Goal: Check status

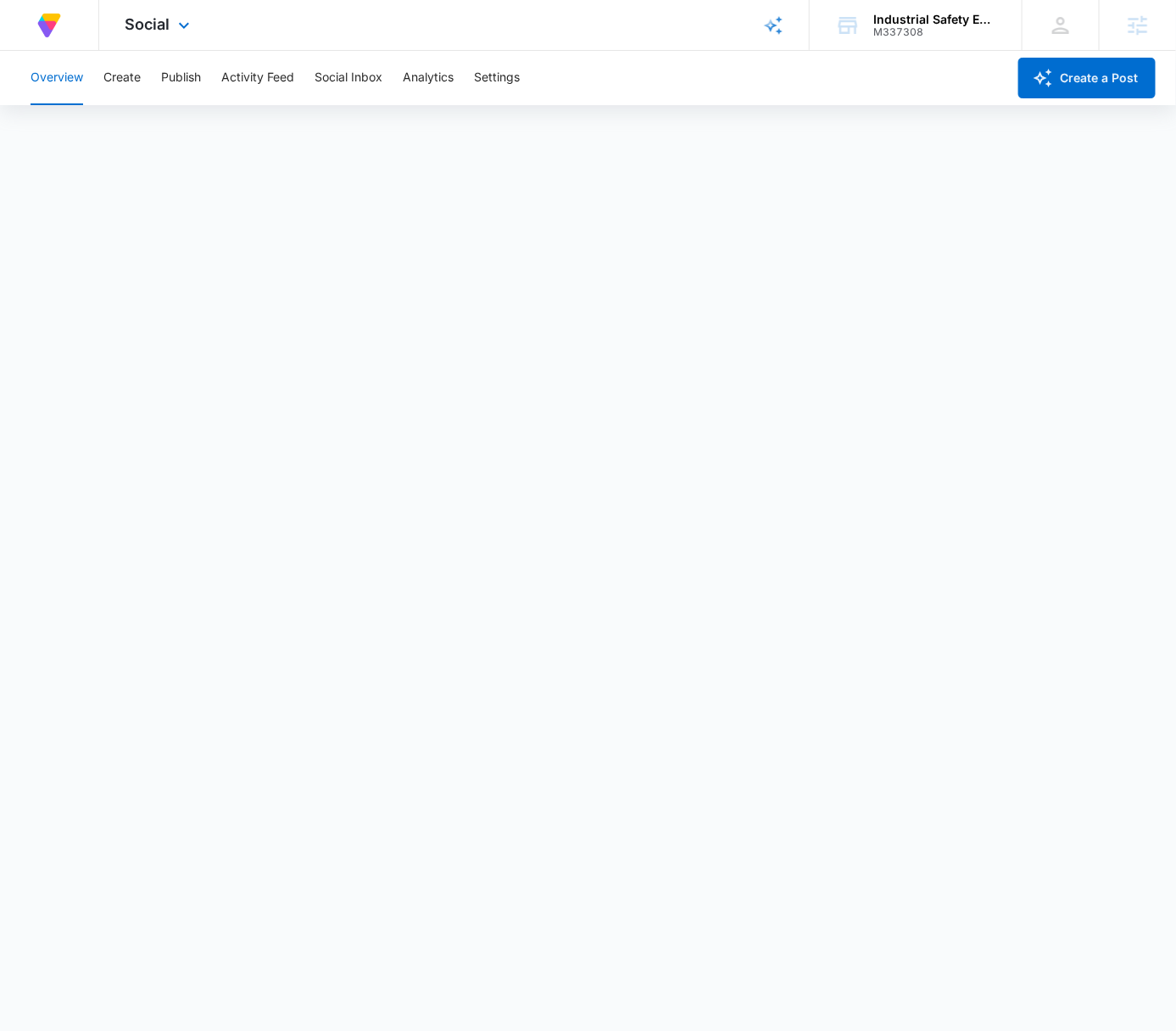
click at [654, 26] on div "At Volusion, we work hard to [PERSON_NAME] a great work environment where every…" at bounding box center [588, 25] width 1176 height 51
click at [651, 46] on div "At Volusion, we work hard to [PERSON_NAME] a great work environment where every…" at bounding box center [588, 25] width 1176 height 51
click at [655, 45] on div "At Volusion, we work hard to [PERSON_NAME] a great work environment where every…" at bounding box center [588, 25] width 1176 height 51
click at [651, 41] on div "At Volusion, we work hard to [PERSON_NAME] a great work environment where every…" at bounding box center [588, 25] width 1176 height 51
click at [649, 65] on div "Overview Create Publish Activity Feed Social Inbox Analytics Settings" at bounding box center [514, 77] width 986 height 54
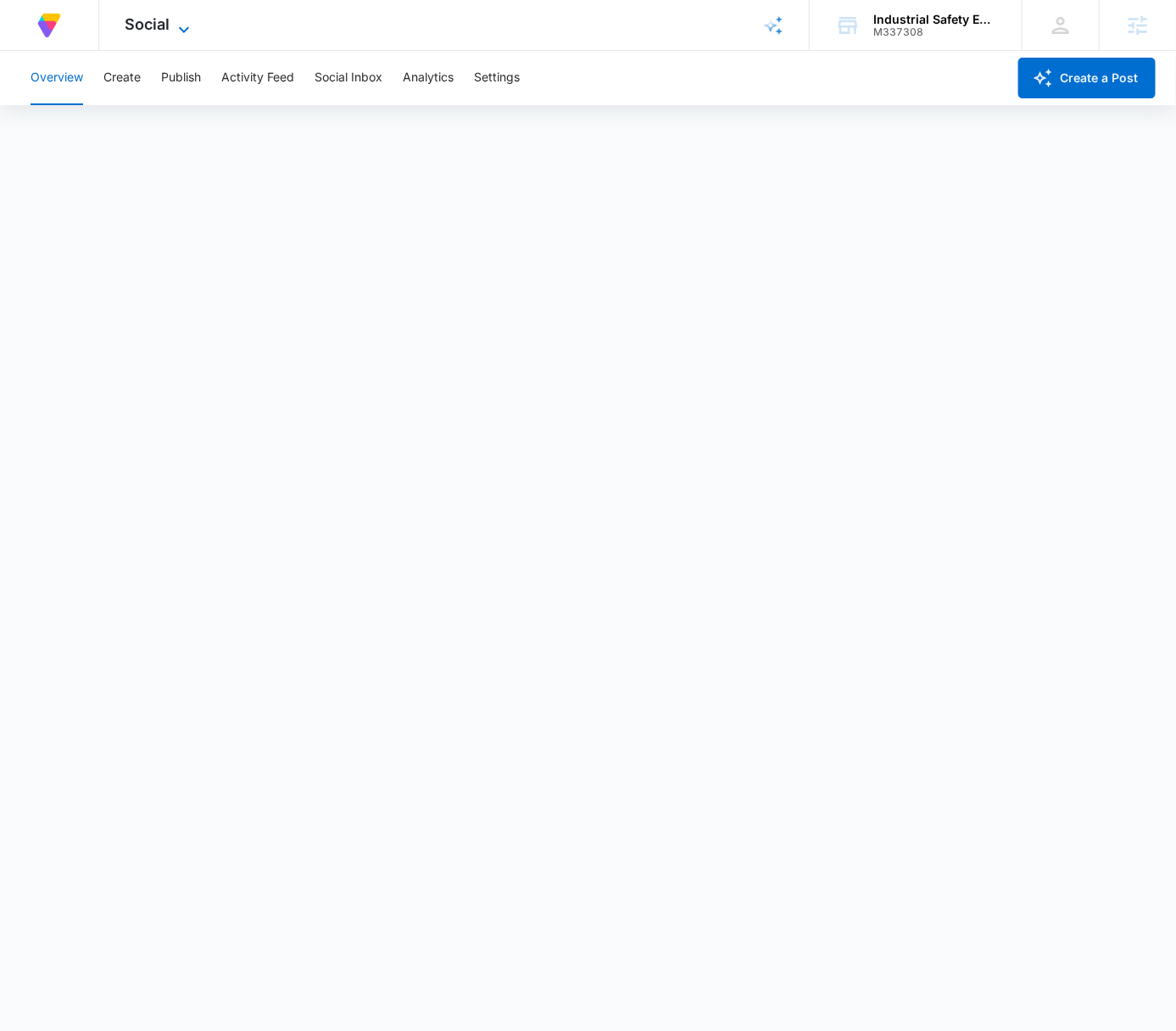
click at [156, 19] on span "Social" at bounding box center [147, 24] width 45 height 18
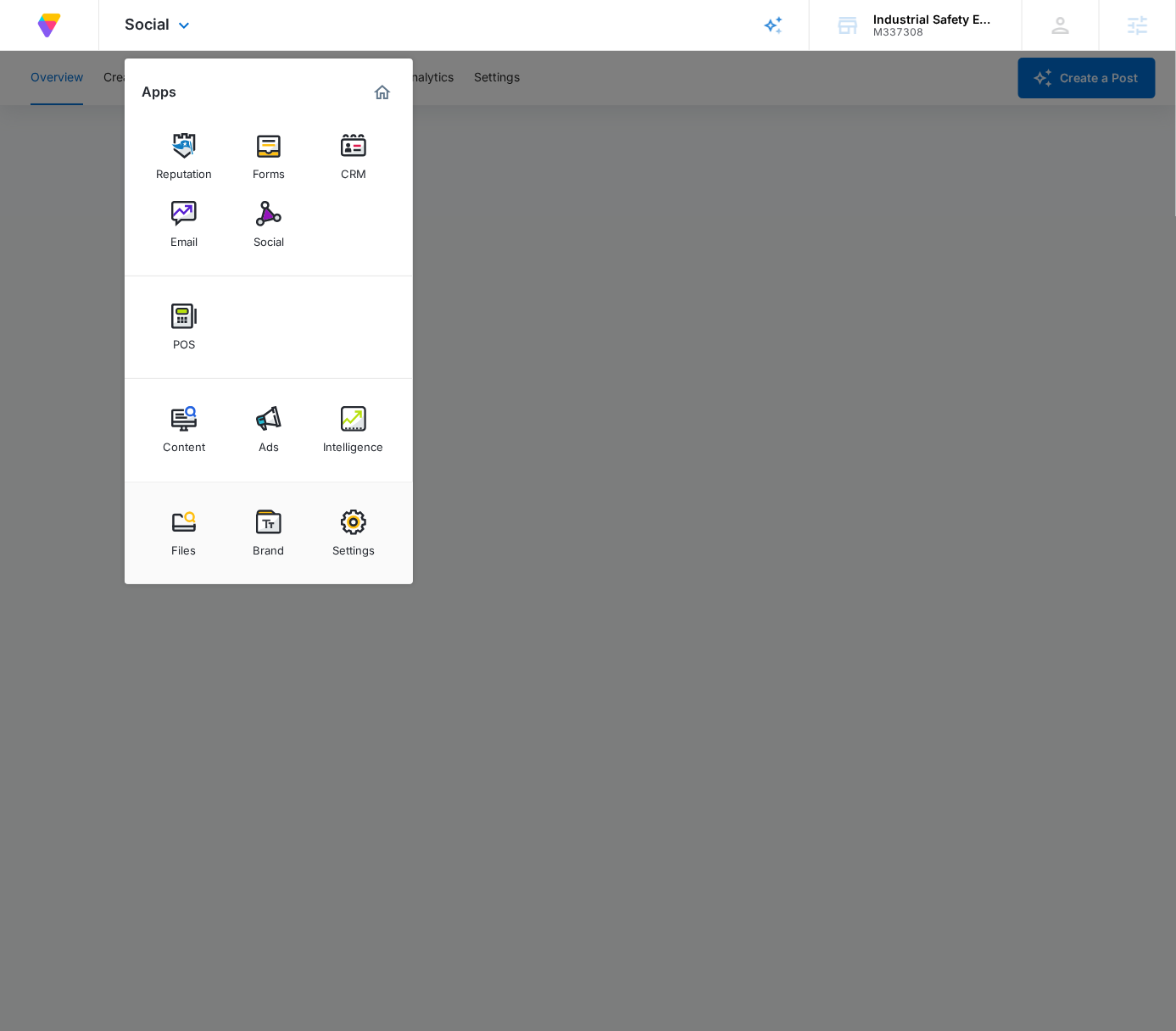
click at [310, 422] on div "Content Ads Intelligence" at bounding box center [269, 430] width 289 height 102
click at [337, 425] on link "Intelligence" at bounding box center [353, 430] width 64 height 64
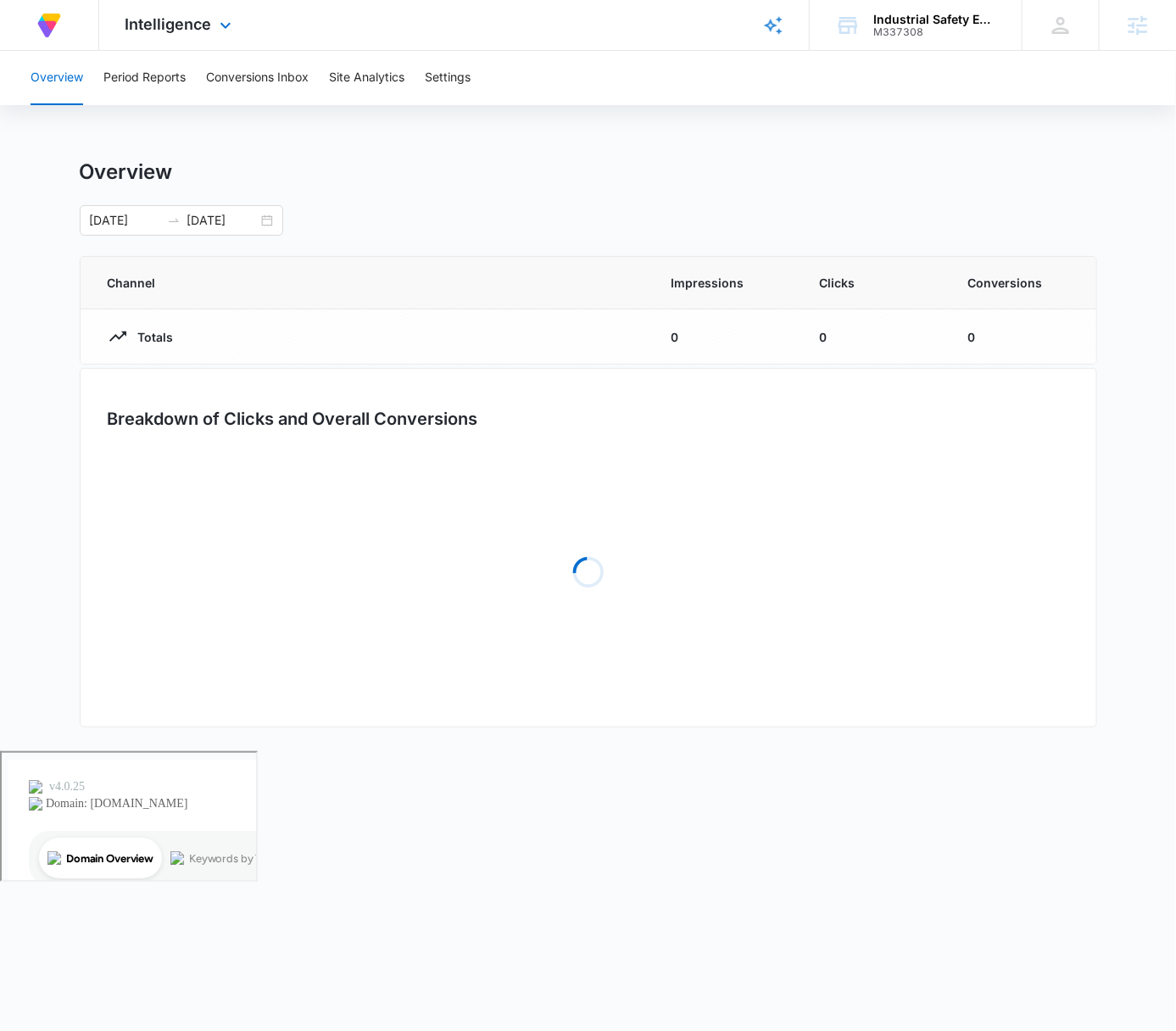
click at [203, 34] on div "Intelligence Apps Reputation Forms CRM Email Social POS Content Ads Intelligenc…" at bounding box center [180, 25] width 162 height 50
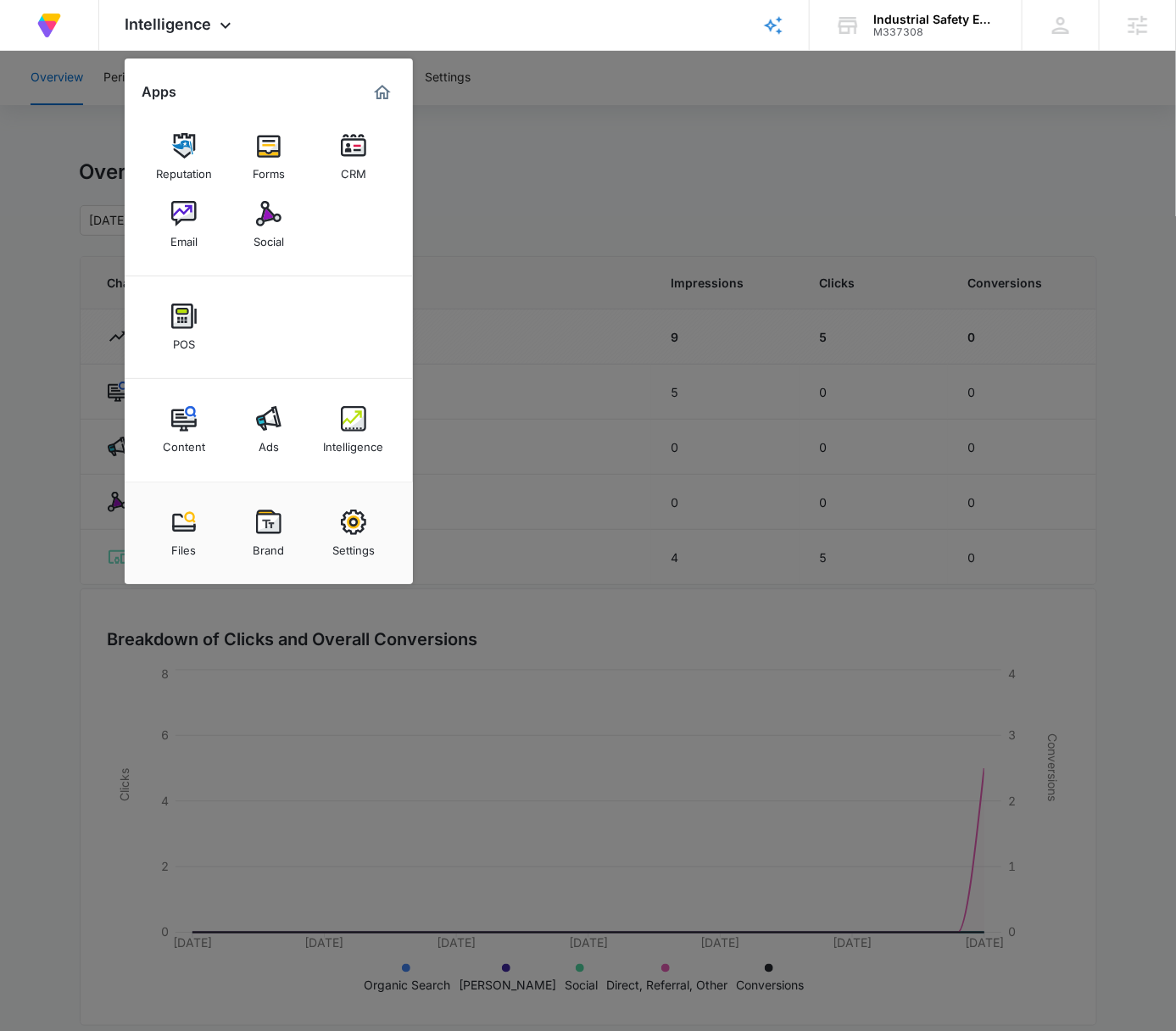
click at [175, 152] on img at bounding box center [184, 146] width 26 height 26
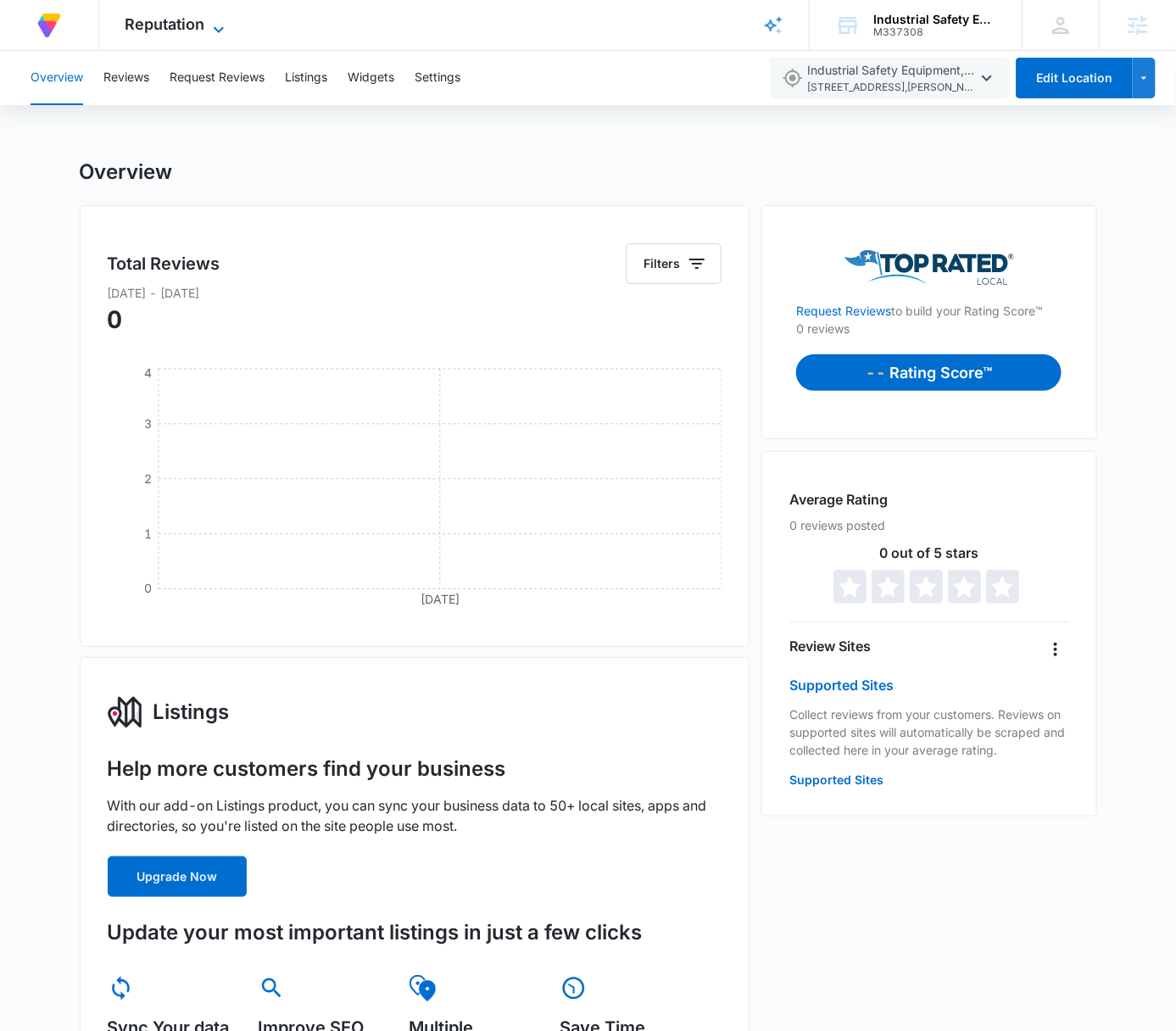
click at [185, 21] on span "Reputation" at bounding box center [164, 24] width 80 height 18
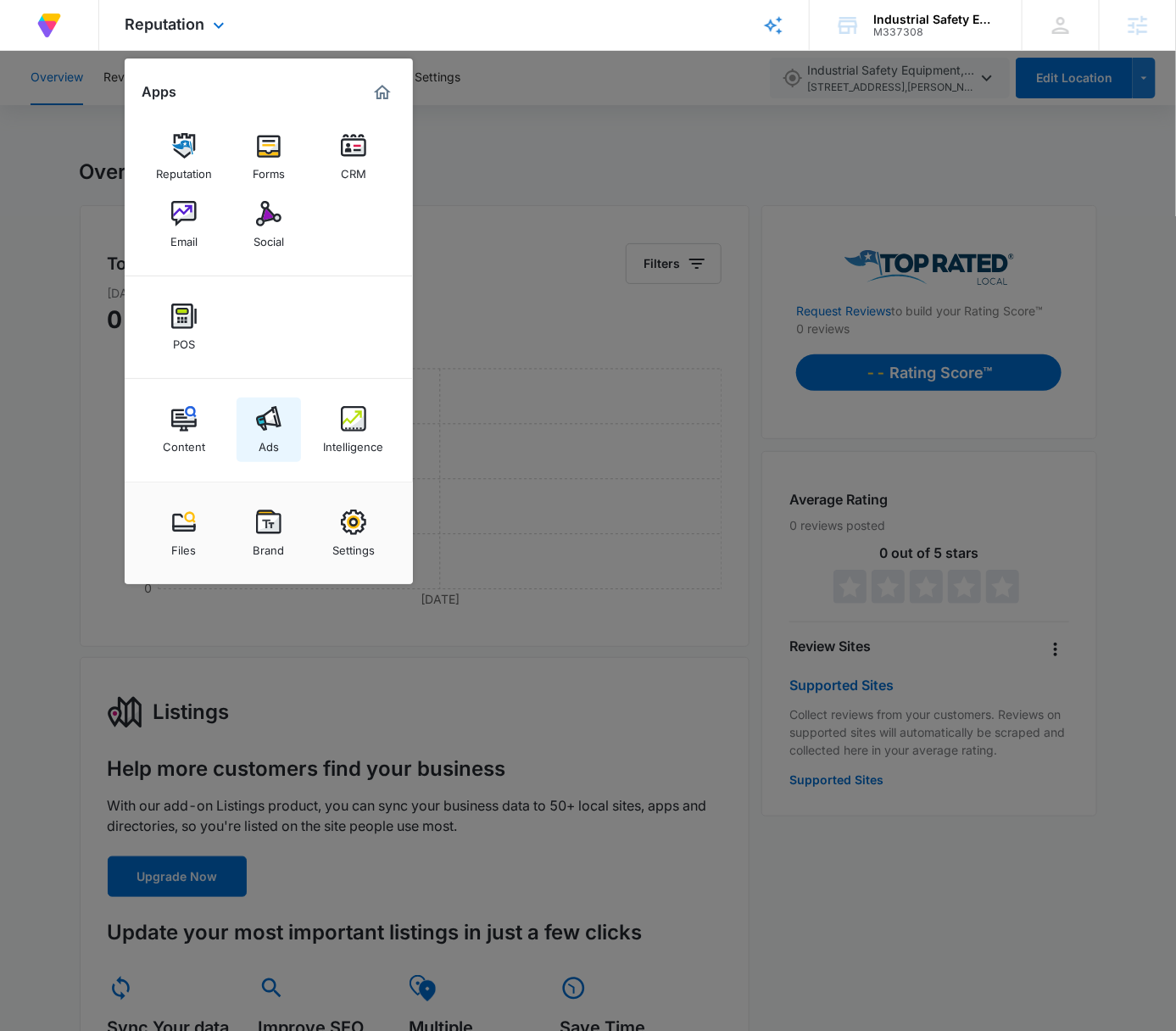
click at [263, 428] on img at bounding box center [269, 419] width 26 height 26
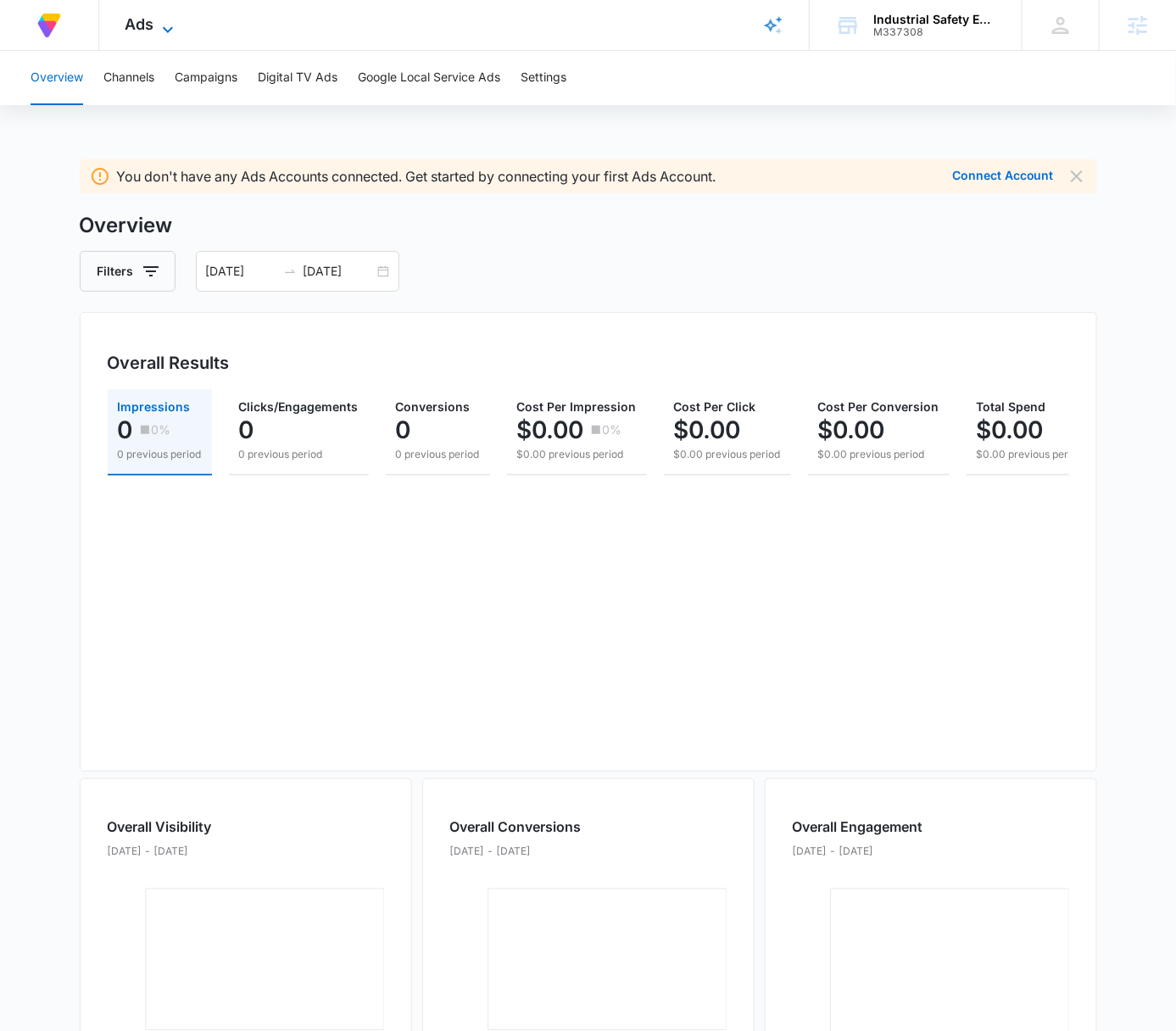
click at [167, 29] on icon at bounding box center [168, 30] width 21 height 21
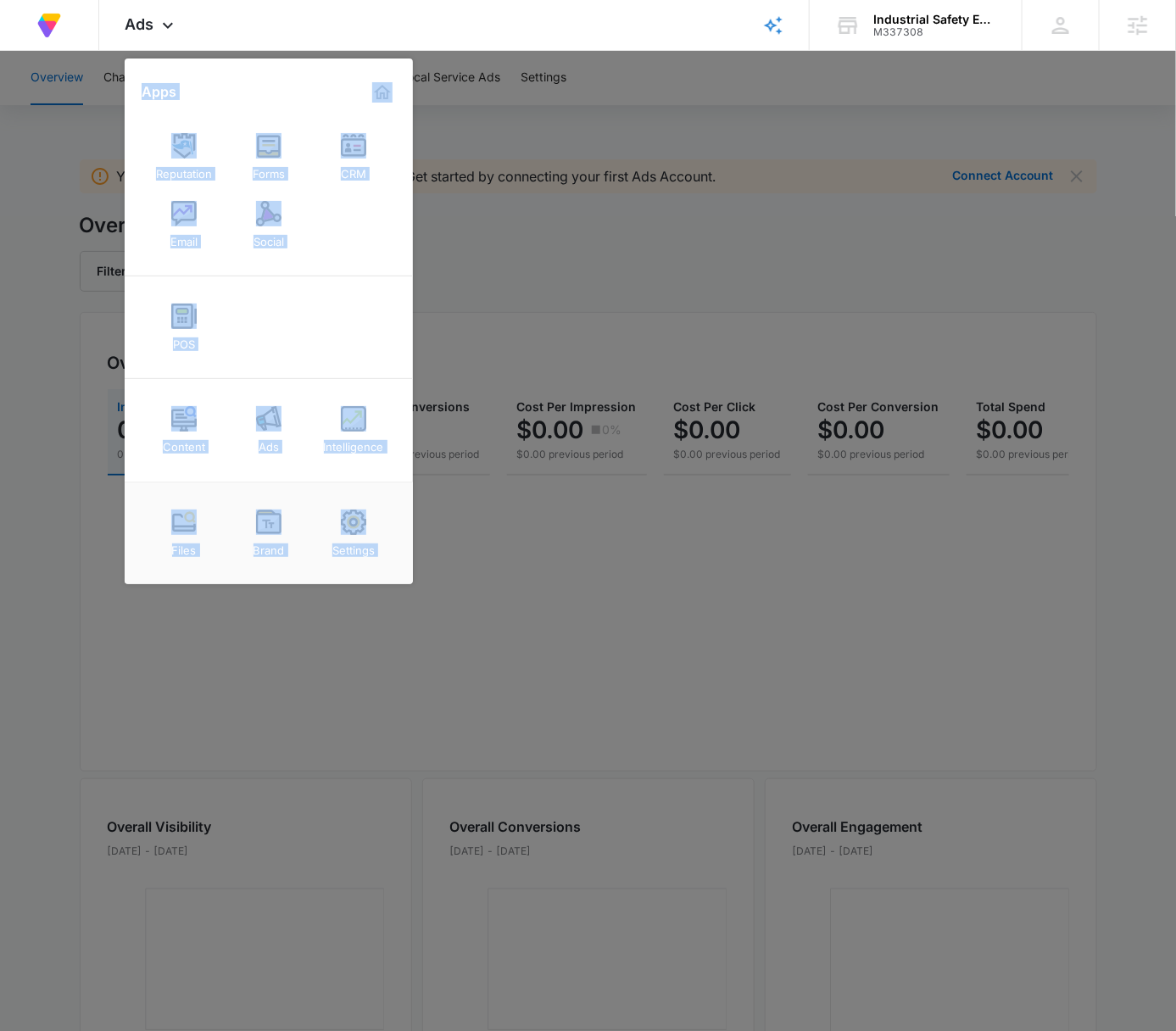
click at [365, 418] on link "Intelligence" at bounding box center [353, 430] width 64 height 64
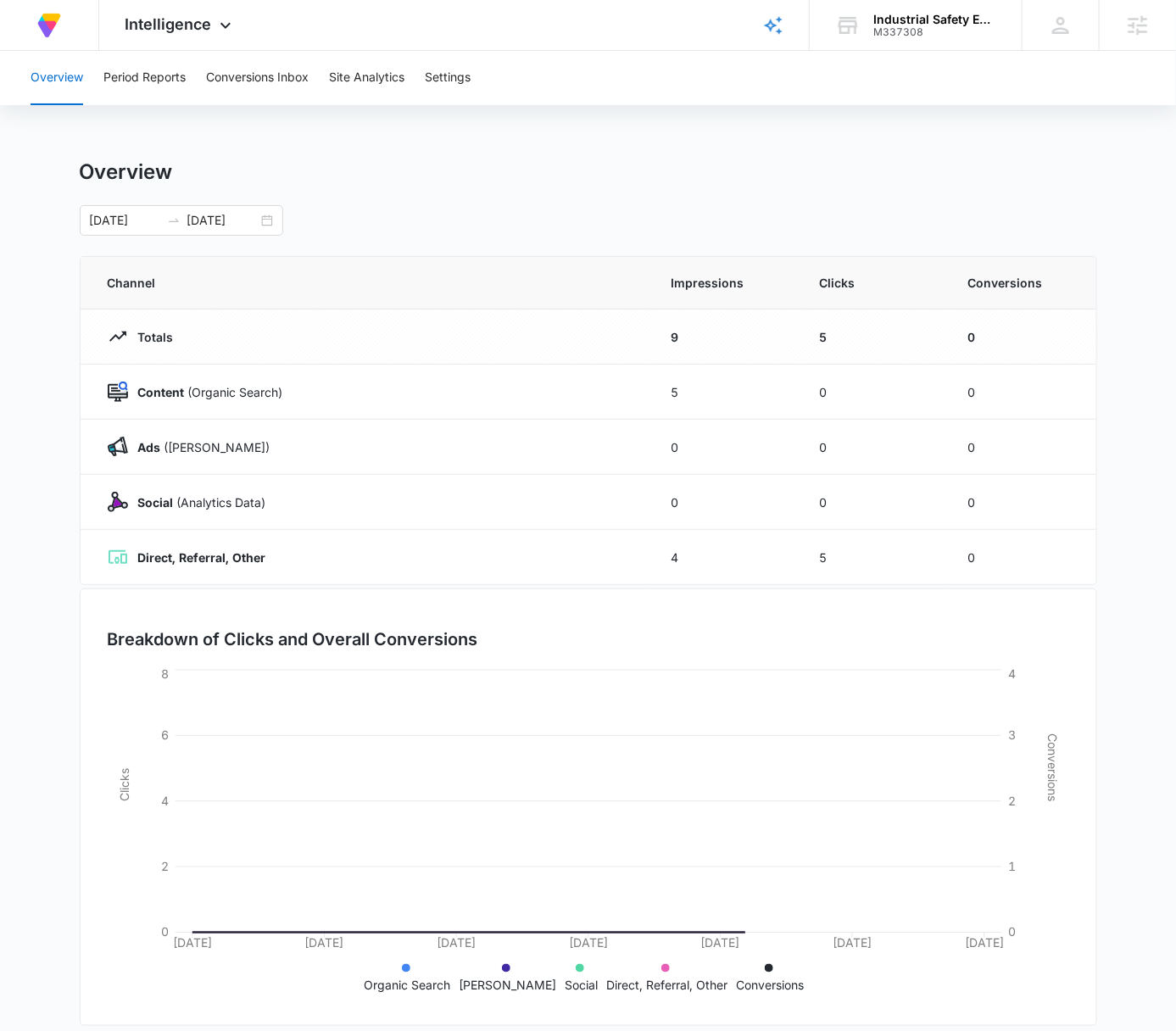
click at [578, 222] on div "08/10/2025 09/09/2025" at bounding box center [588, 221] width 1018 height 31
drag, startPoint x: 124, startPoint y: 73, endPoint x: 138, endPoint y: 85, distance: 18.4
click at [122, 74] on button "Period Reports" at bounding box center [144, 77] width 82 height 54
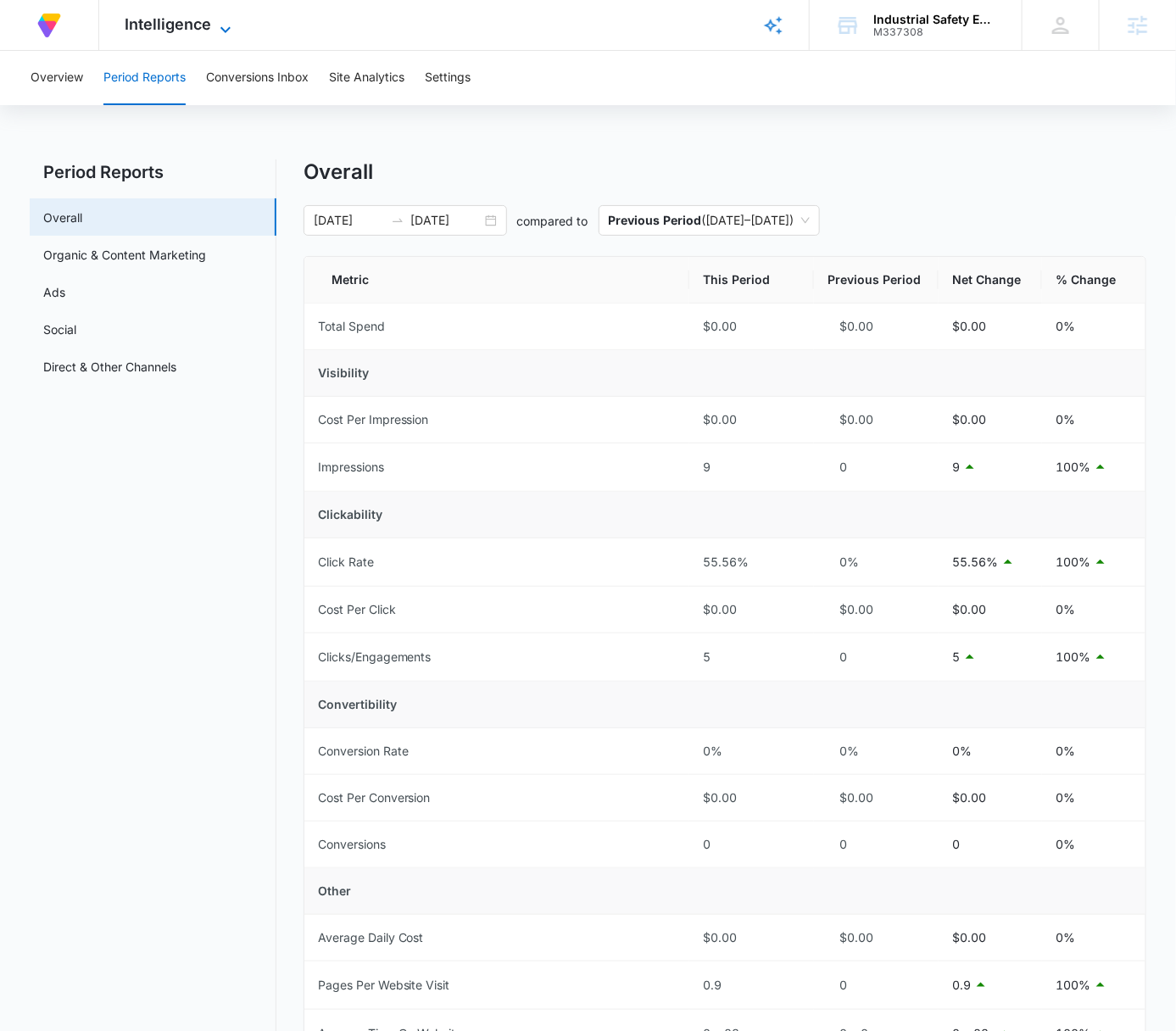
click at [195, 28] on span "Intelligence" at bounding box center [168, 24] width 87 height 18
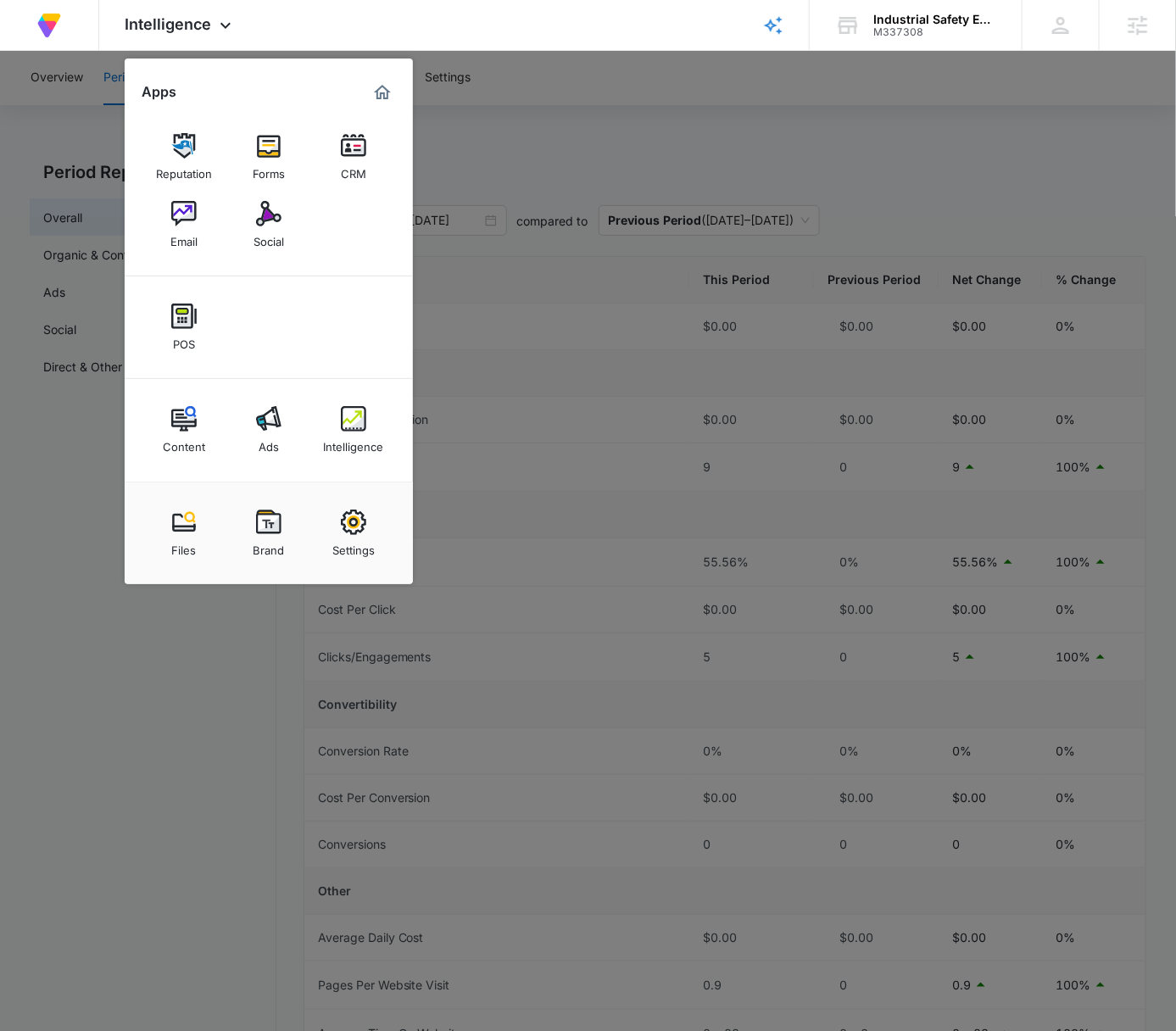
click at [818, 120] on div at bounding box center [588, 516] width 1176 height 1031
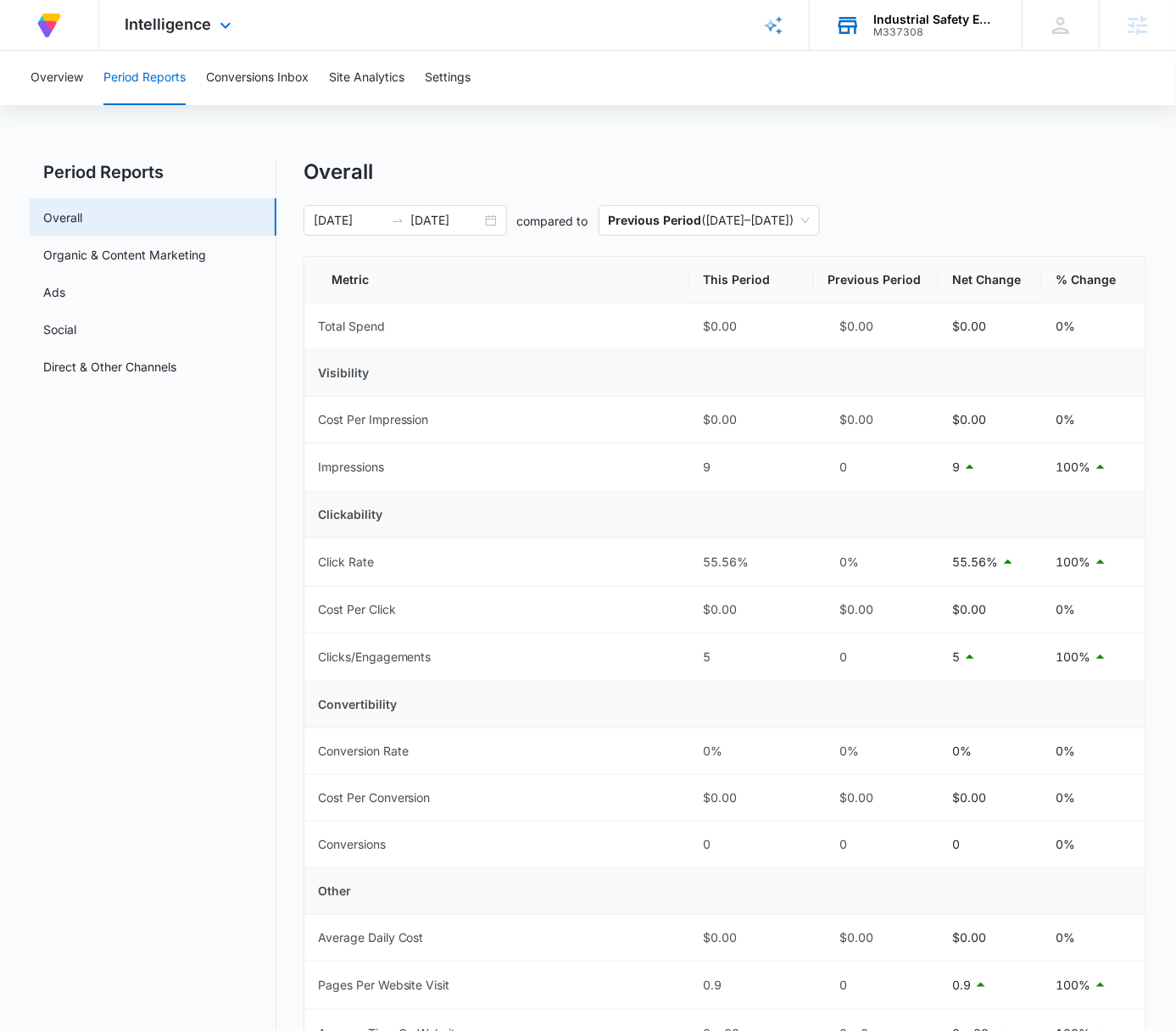
click at [944, 21] on div "Industrial Safety Equipment, LLC" at bounding box center [935, 20] width 124 height 14
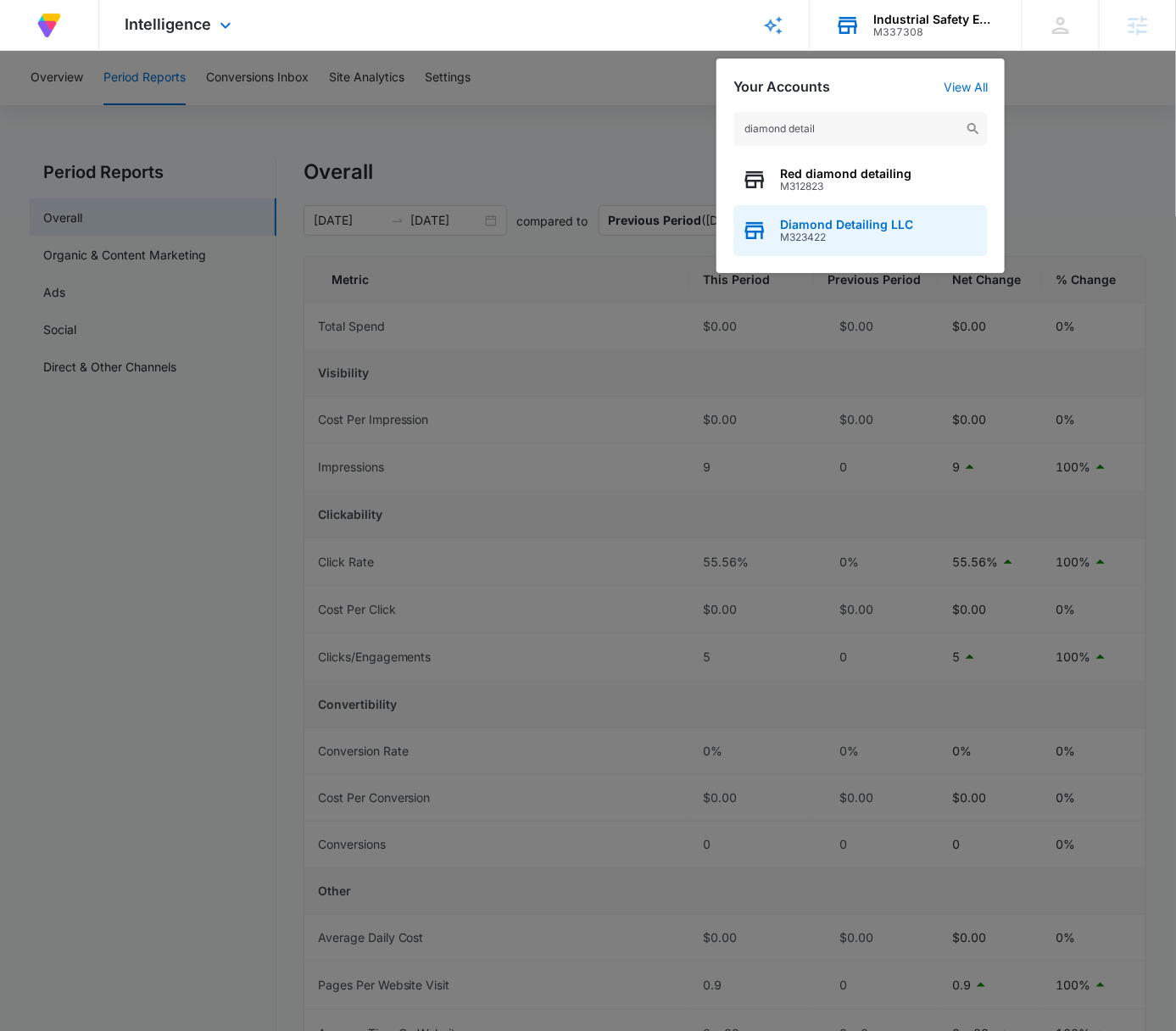
type input "diamond detail"
click at [882, 240] on span "M323422" at bounding box center [846, 237] width 133 height 12
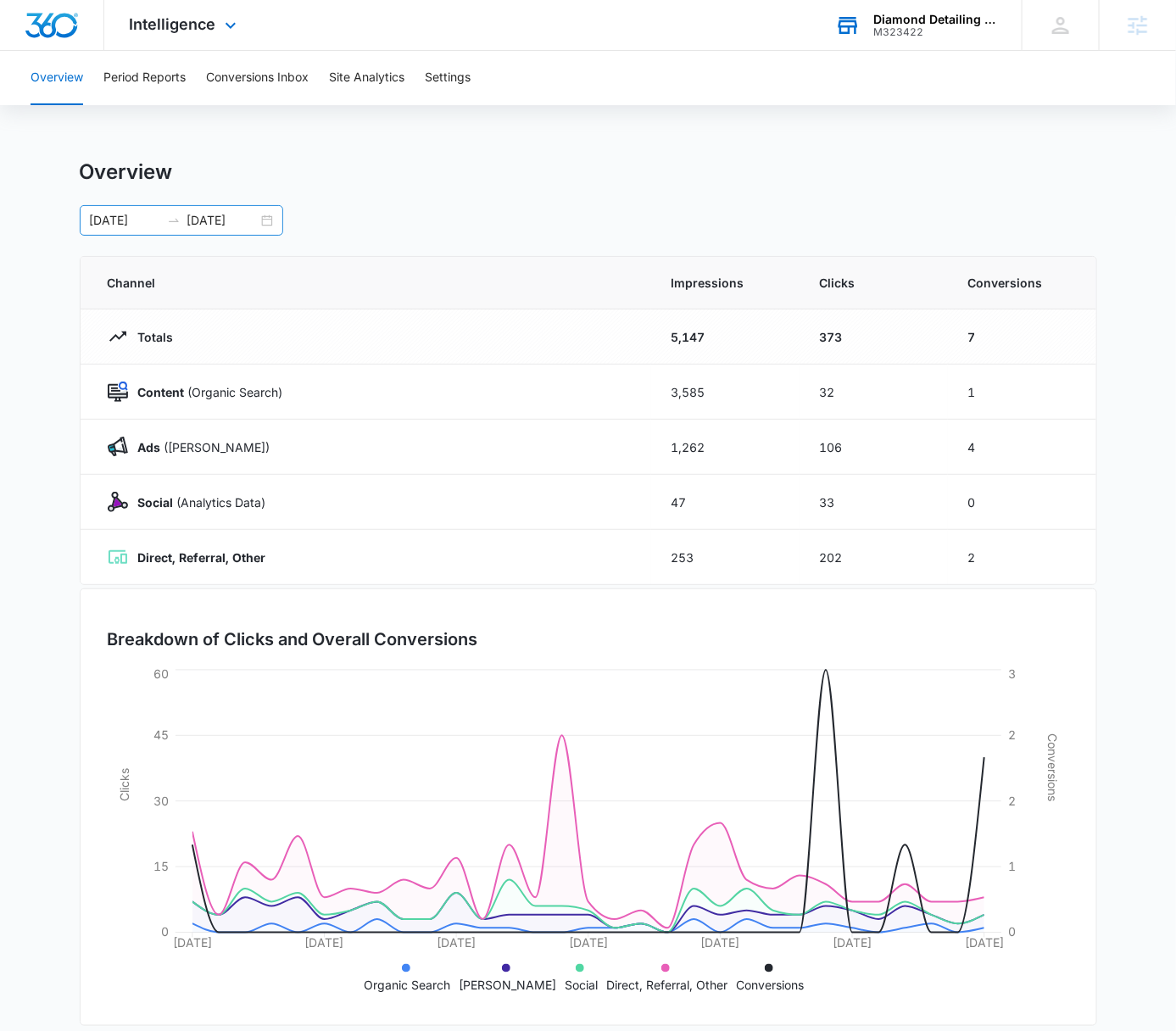
click at [267, 217] on div "08/08/2025 09/07/2025" at bounding box center [181, 221] width 204 height 31
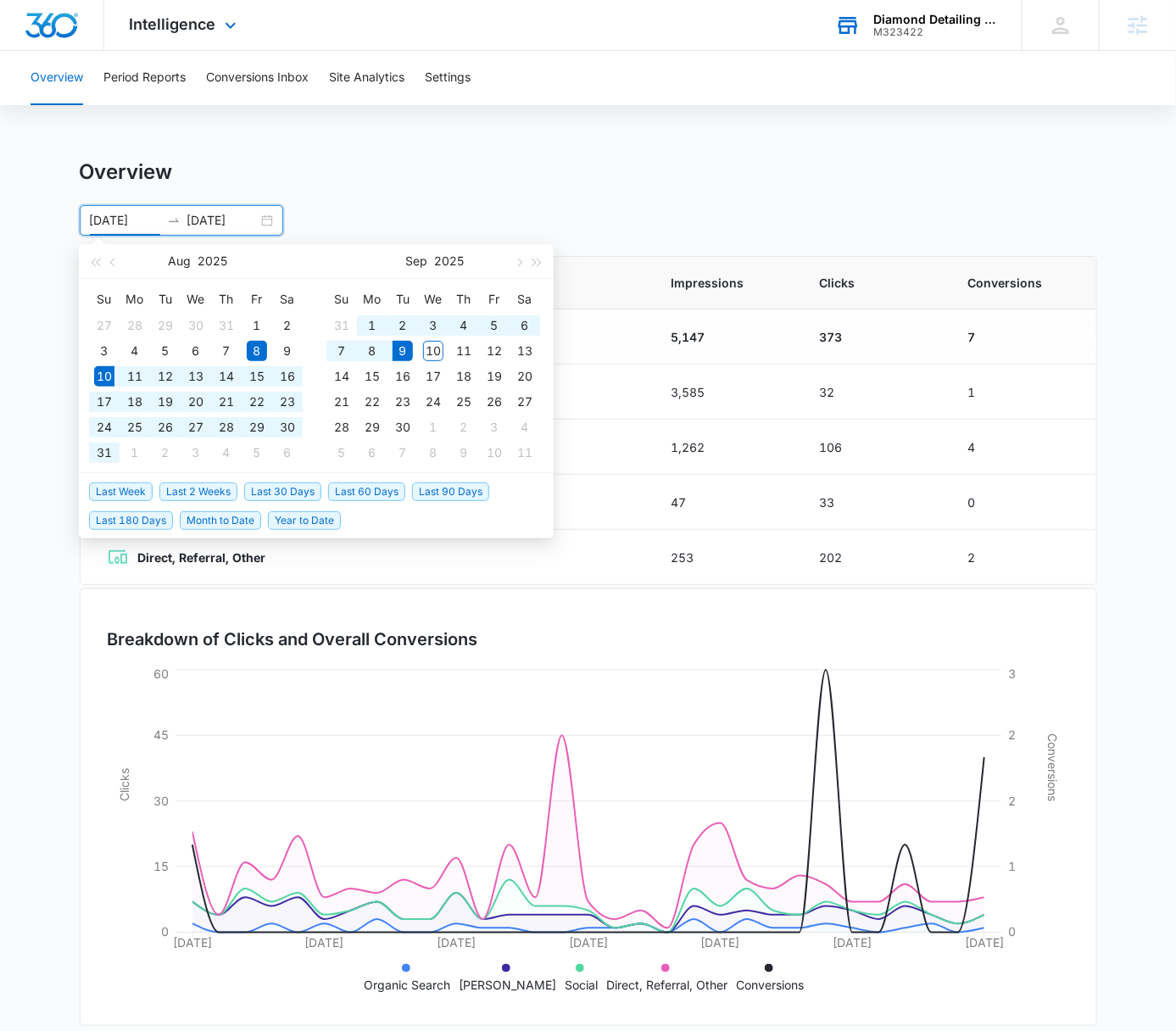
click at [292, 484] on span "Last 30 Days" at bounding box center [283, 492] width 77 height 19
type input "[DATE]"
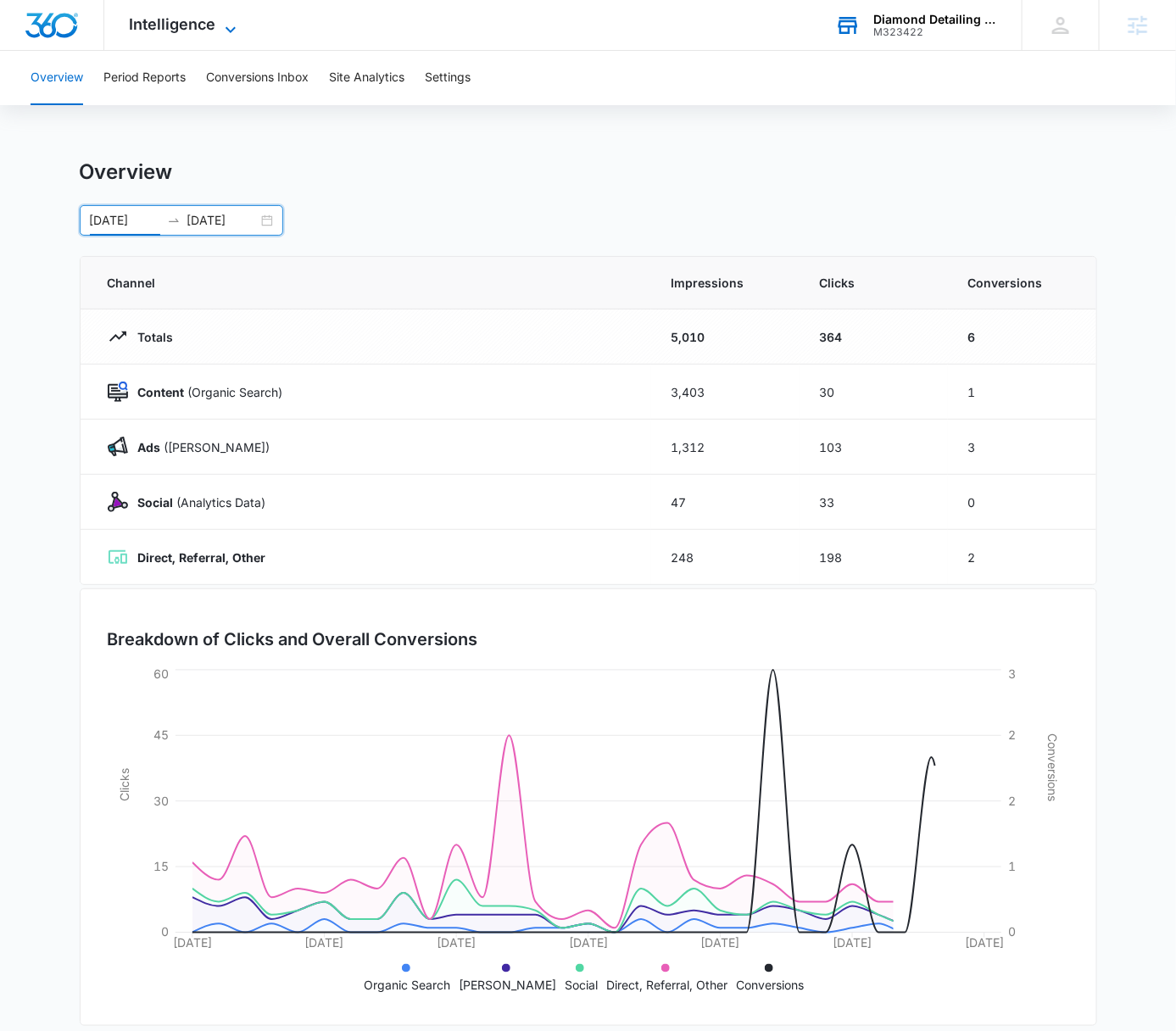
click at [210, 27] on span "Intelligence" at bounding box center [173, 24] width 87 height 18
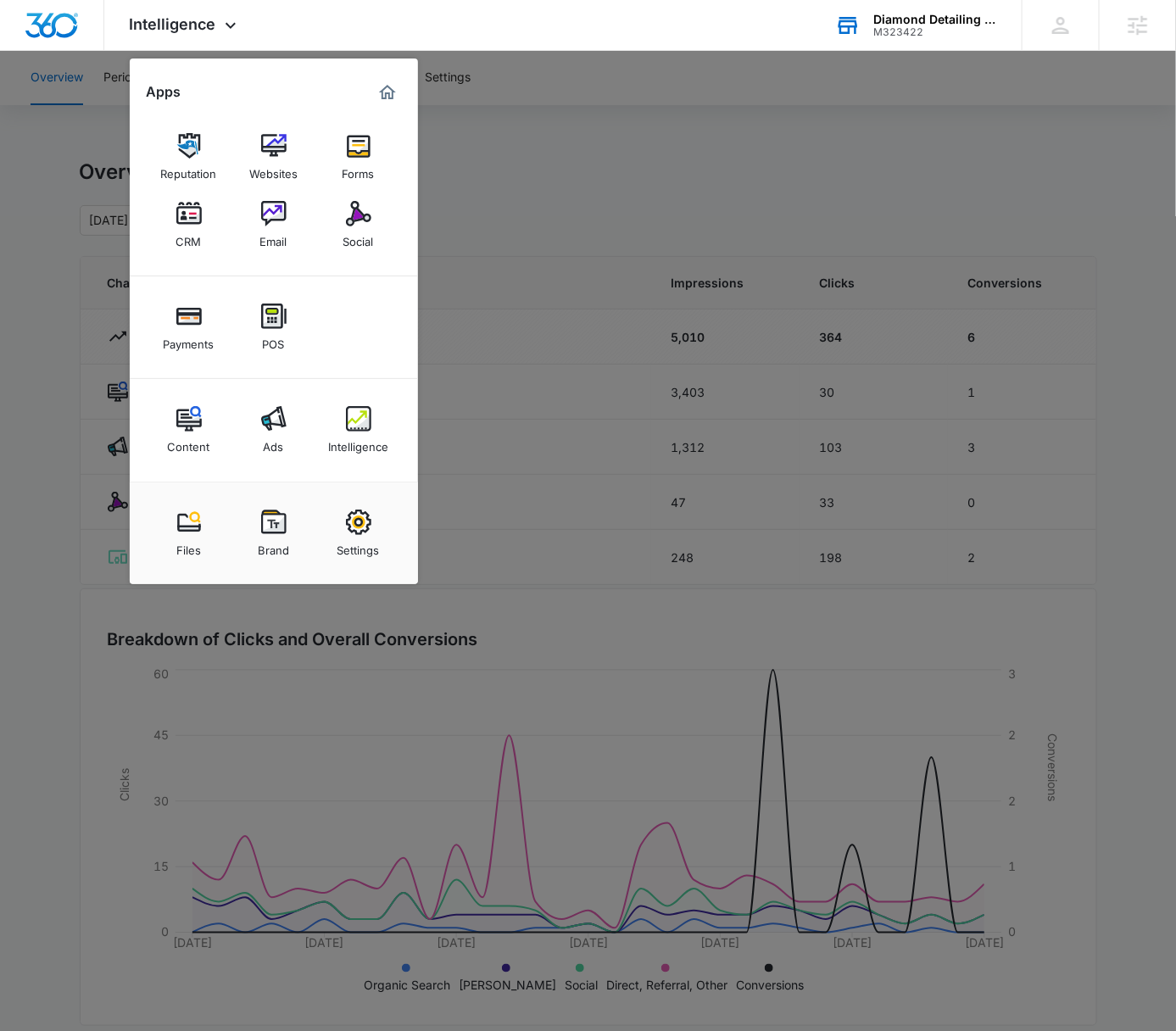
click at [554, 273] on div at bounding box center [588, 516] width 1176 height 1031
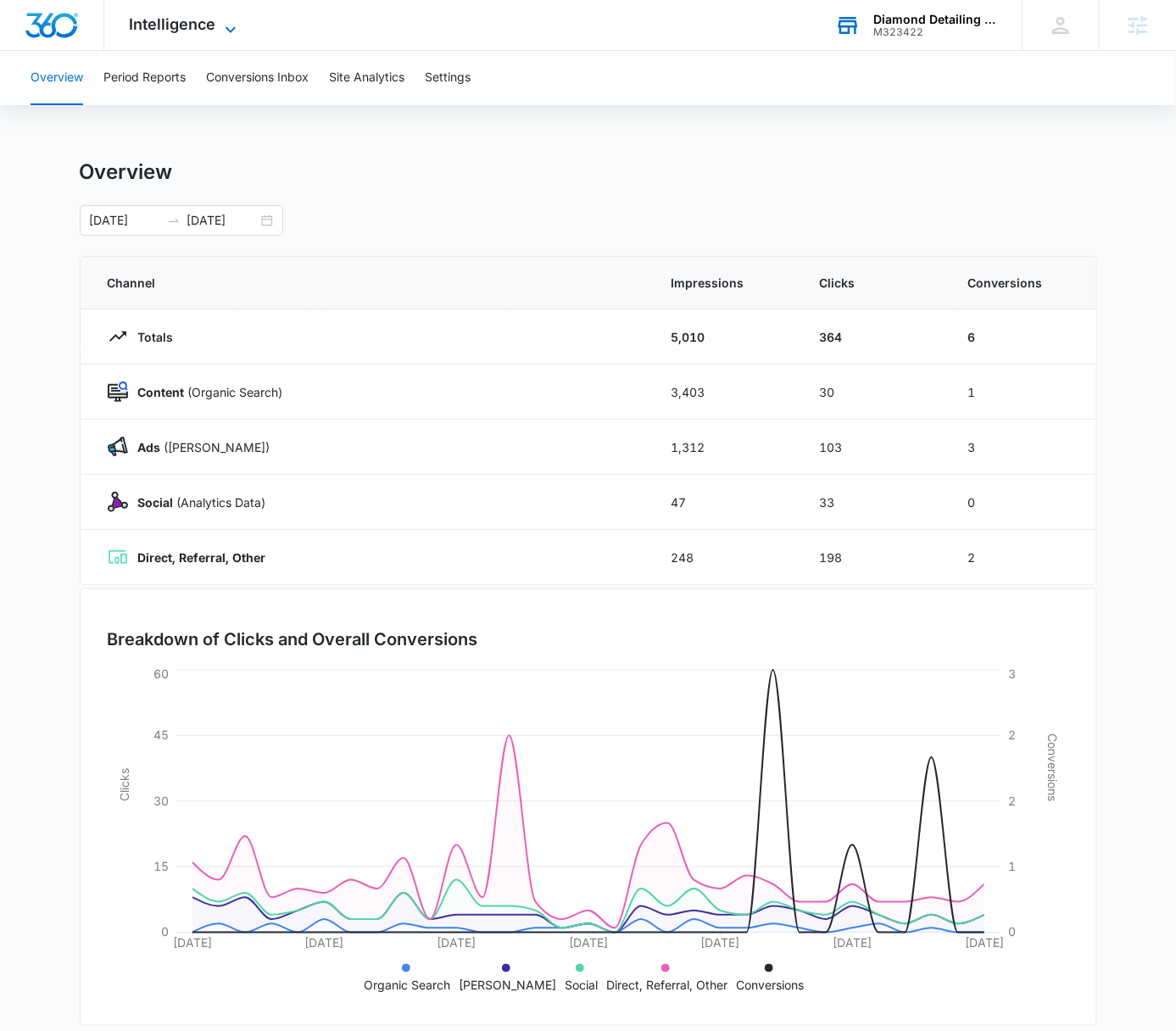
click at [183, 30] on span "Intelligence" at bounding box center [173, 24] width 87 height 18
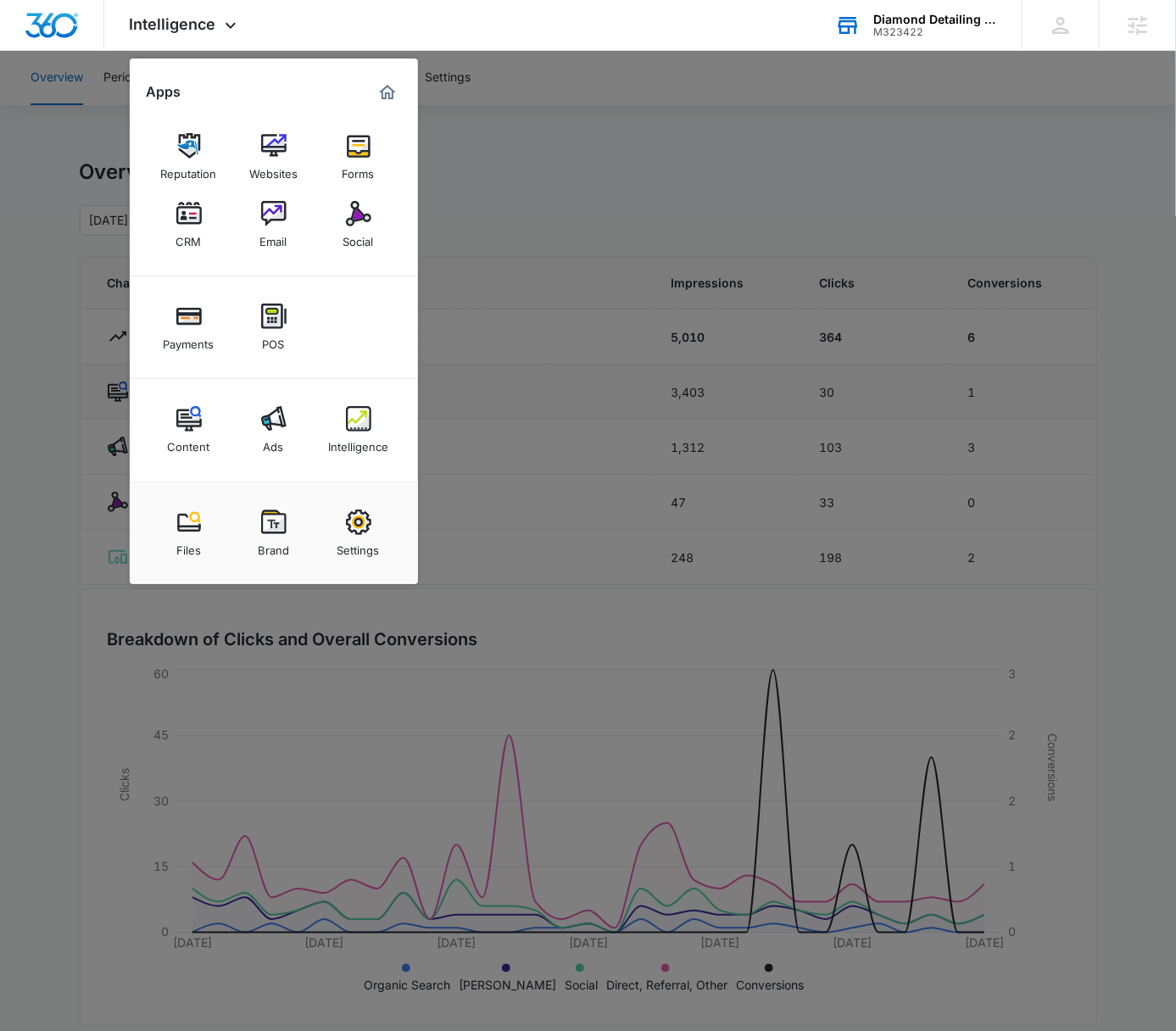
click at [265, 424] on img at bounding box center [274, 419] width 26 height 26
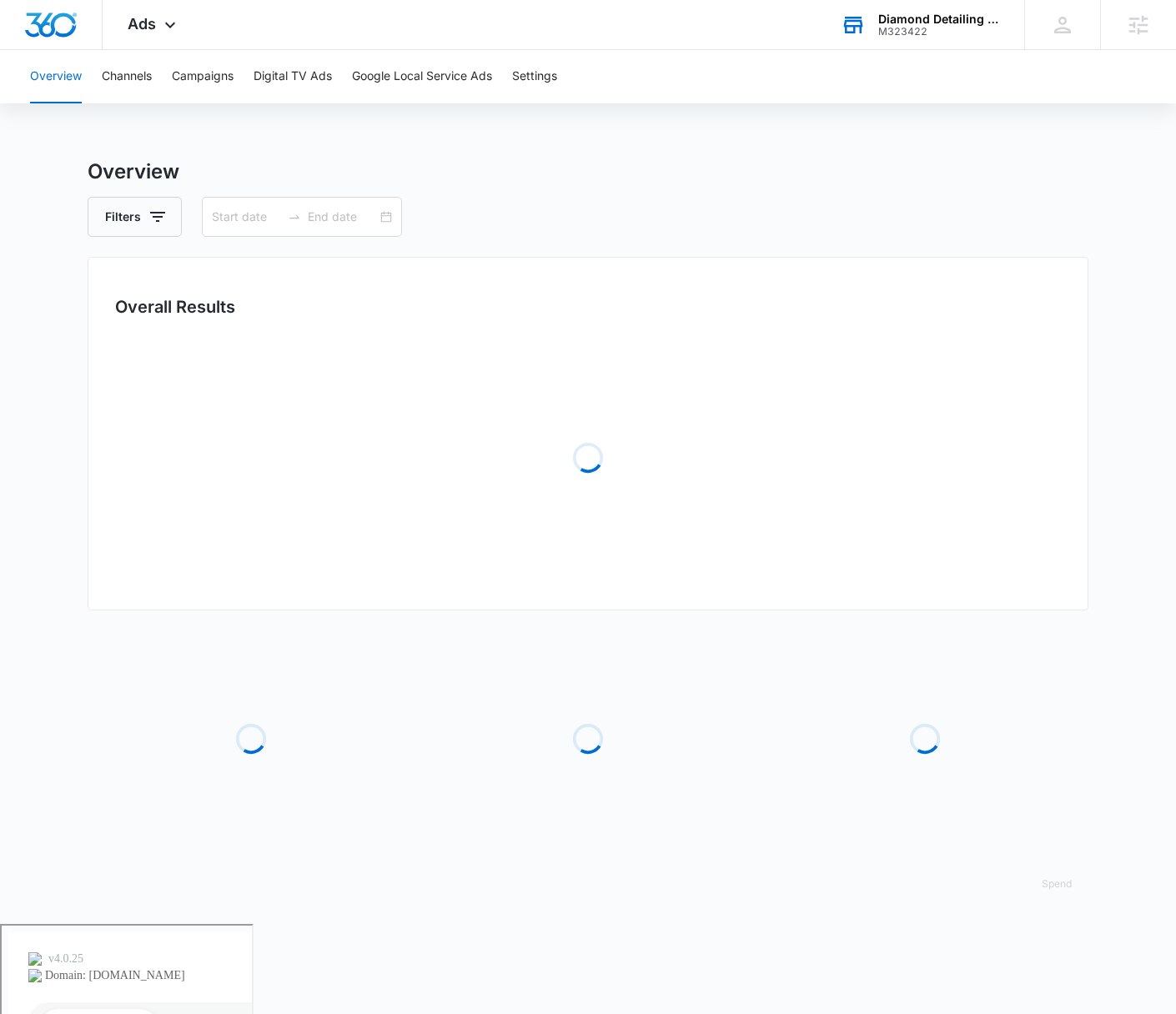
type input "[DATE]"
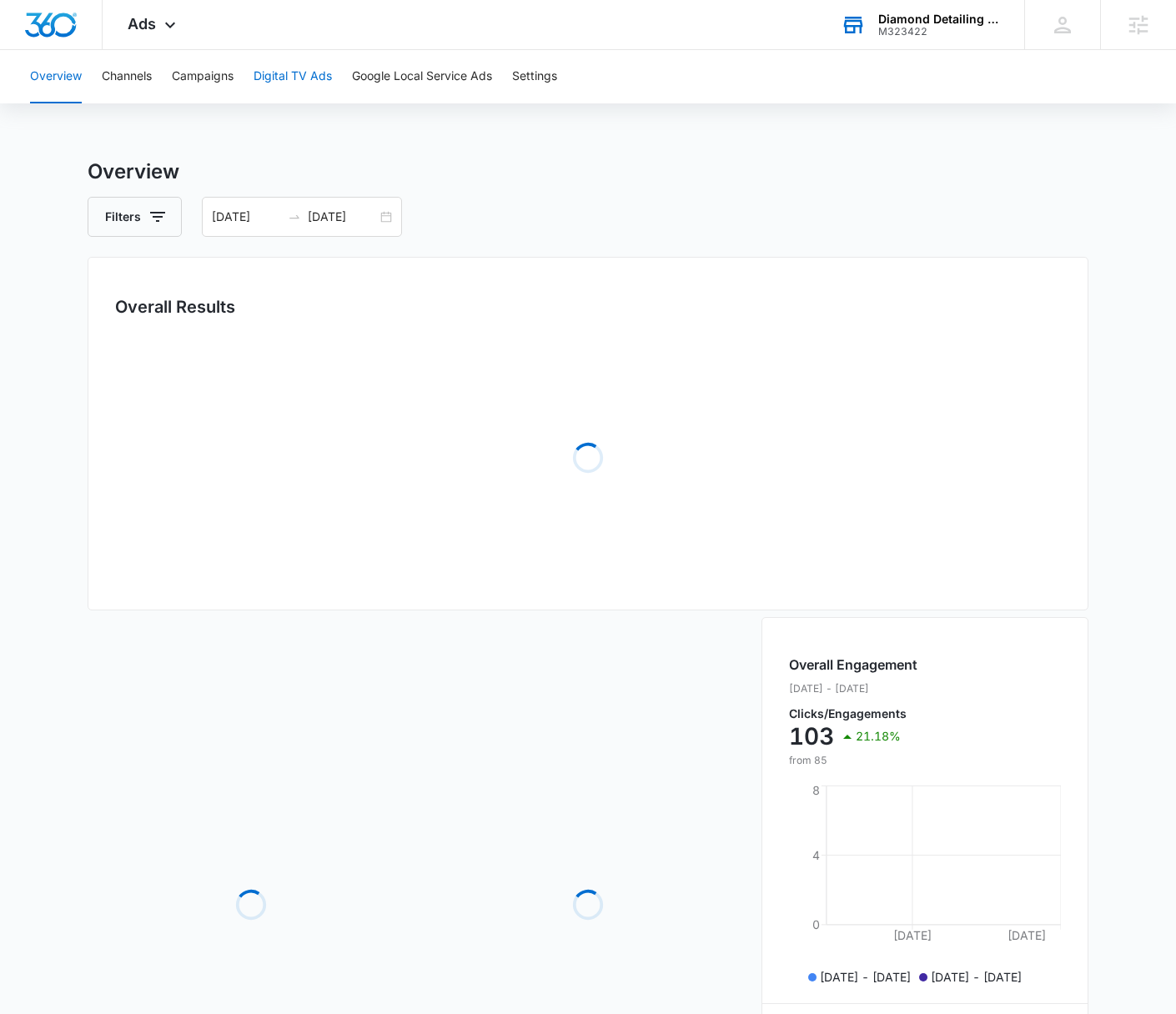
click at [271, 85] on button "Digital TV Ads" at bounding box center [292, 76] width 79 height 53
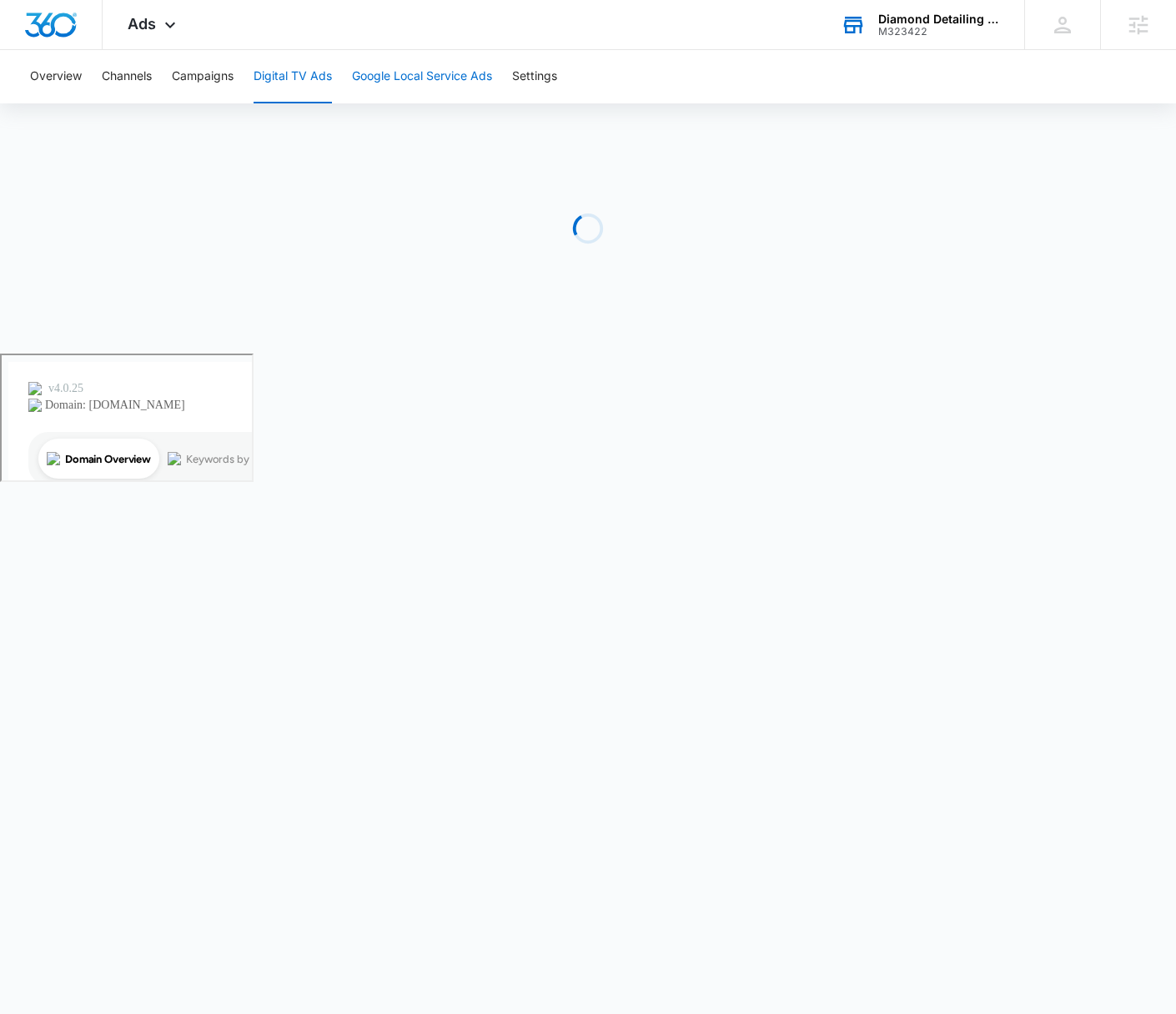
click at [433, 81] on button "Google Local Service Ads" at bounding box center [422, 76] width 140 height 53
click at [188, 79] on button "Campaigns" at bounding box center [202, 76] width 62 height 53
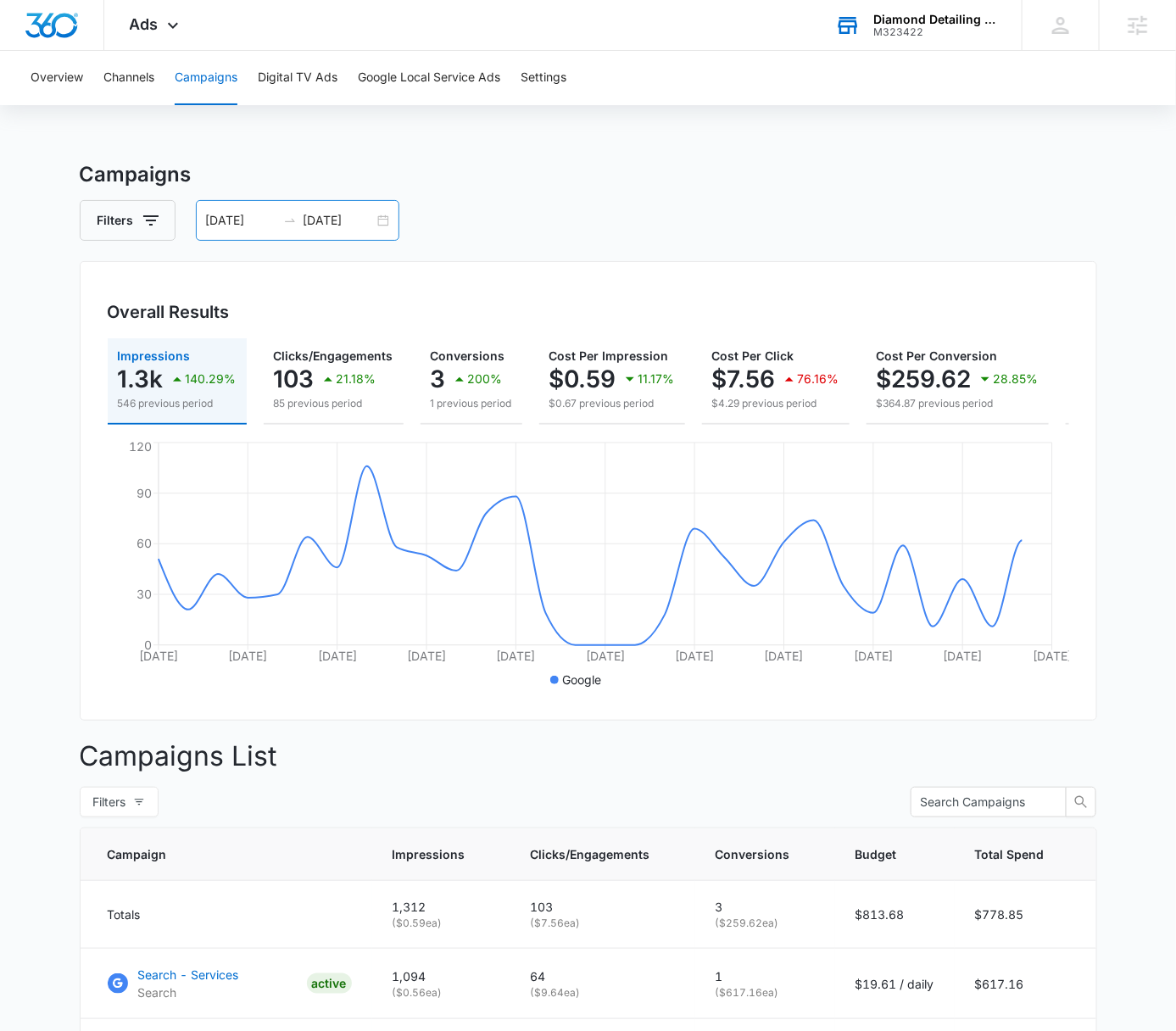
click at [379, 223] on div "08/10/2025 09/09/2025" at bounding box center [297, 220] width 204 height 40
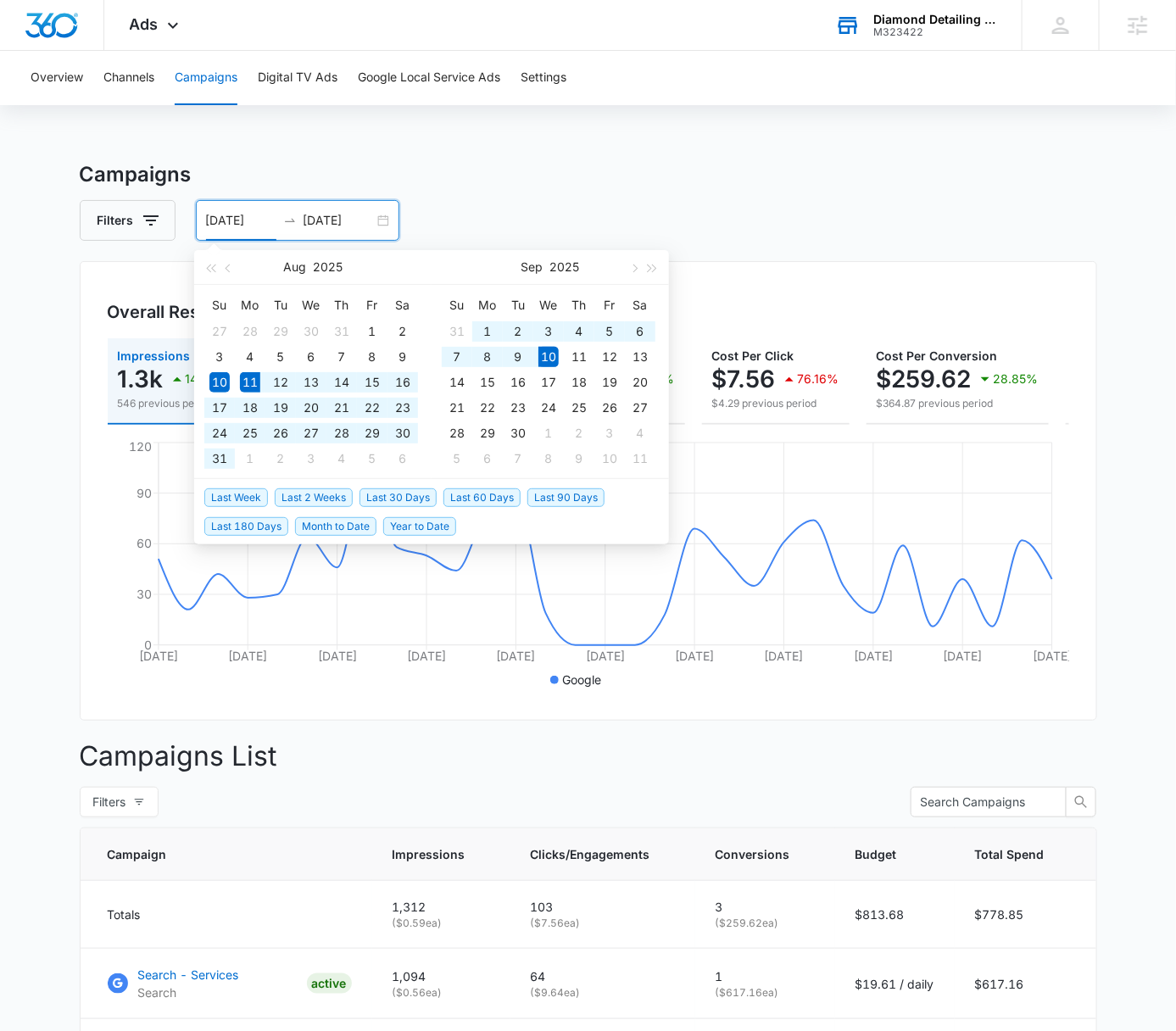
click at [405, 491] on span "Last 30 Days" at bounding box center [399, 498] width 77 height 19
type input "08/11/2025"
type input "09/10/2025"
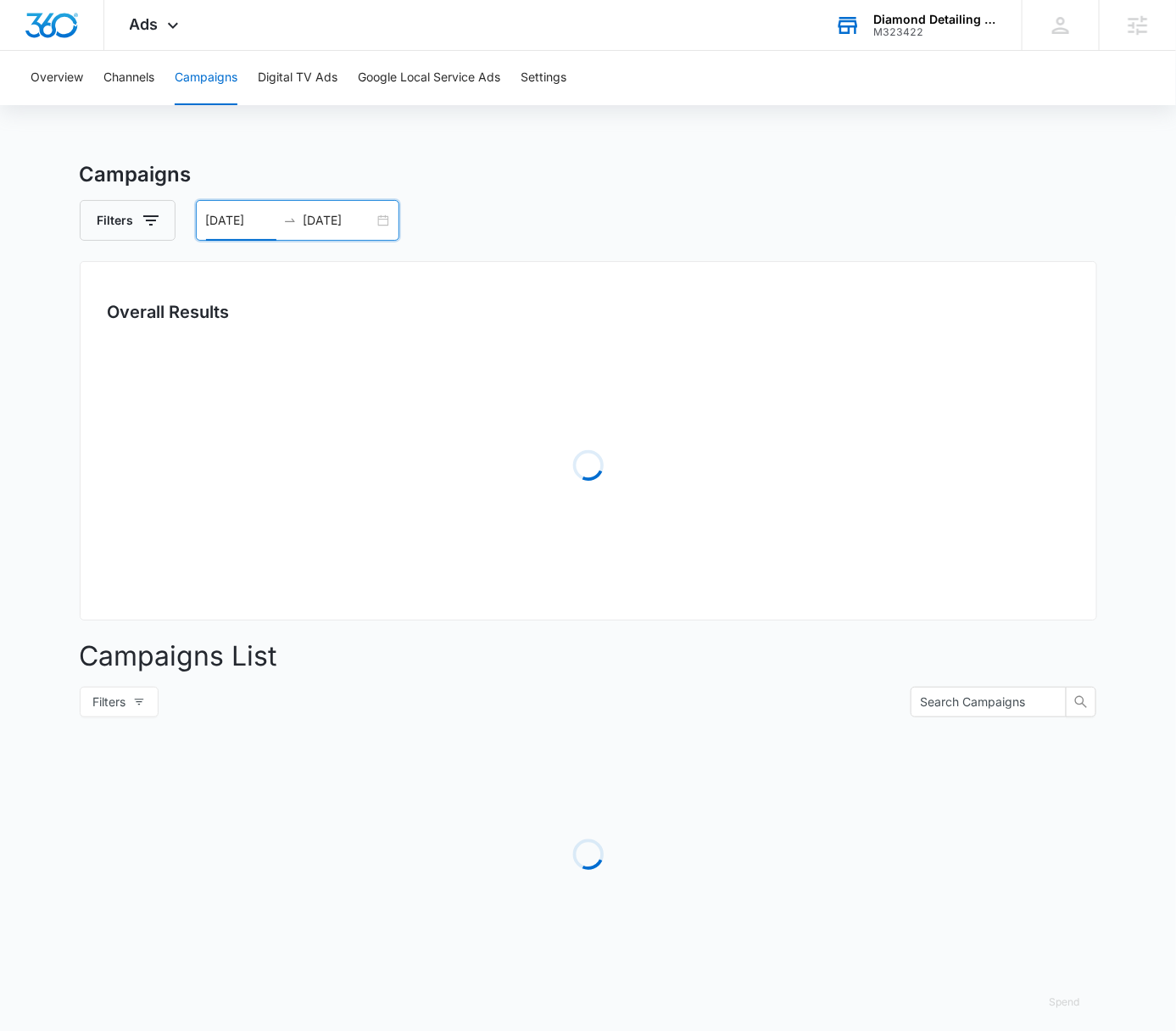
click at [737, 224] on div "Filters 08/11/2025 09/10/2025" at bounding box center [588, 220] width 1018 height 40
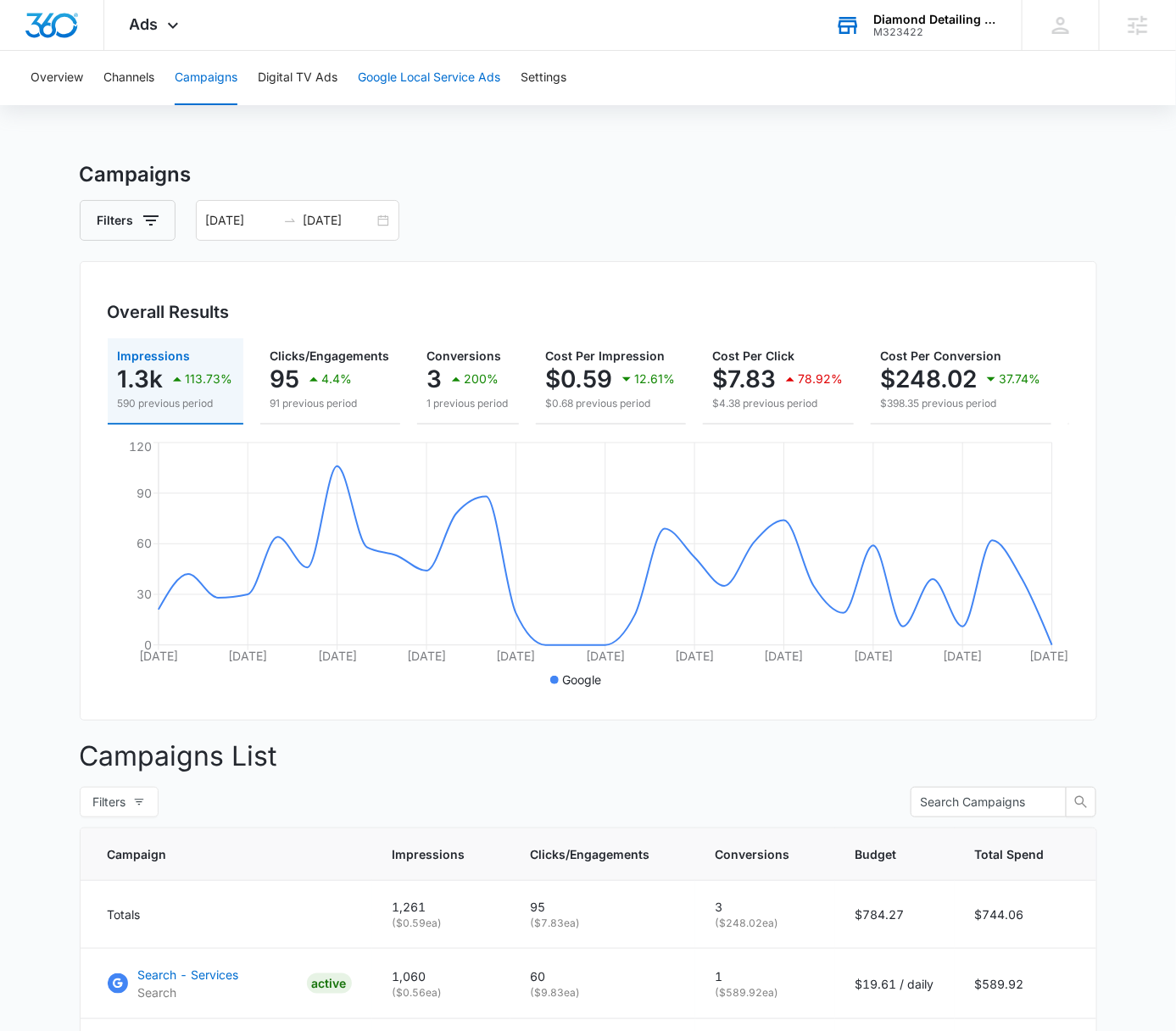
click at [404, 74] on button "Google Local Service Ads" at bounding box center [430, 77] width 143 height 54
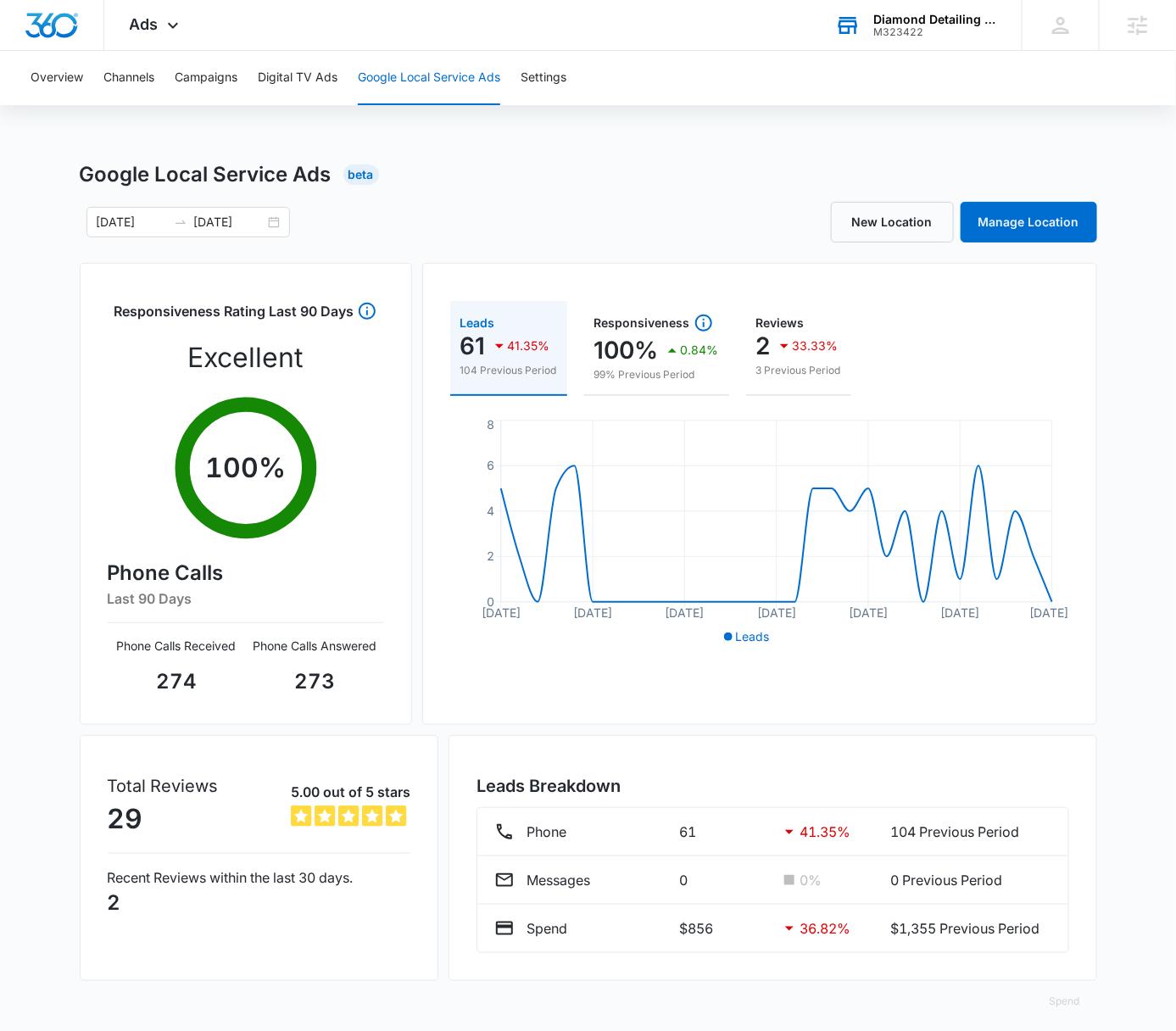
click at [695, 155] on div "Overview Channels Campaigns Digital TV Ads Google Local Service Ads Settings Go…" at bounding box center [588, 546] width 1176 height 991
click at [141, 28] on span "Ads" at bounding box center [144, 24] width 29 height 18
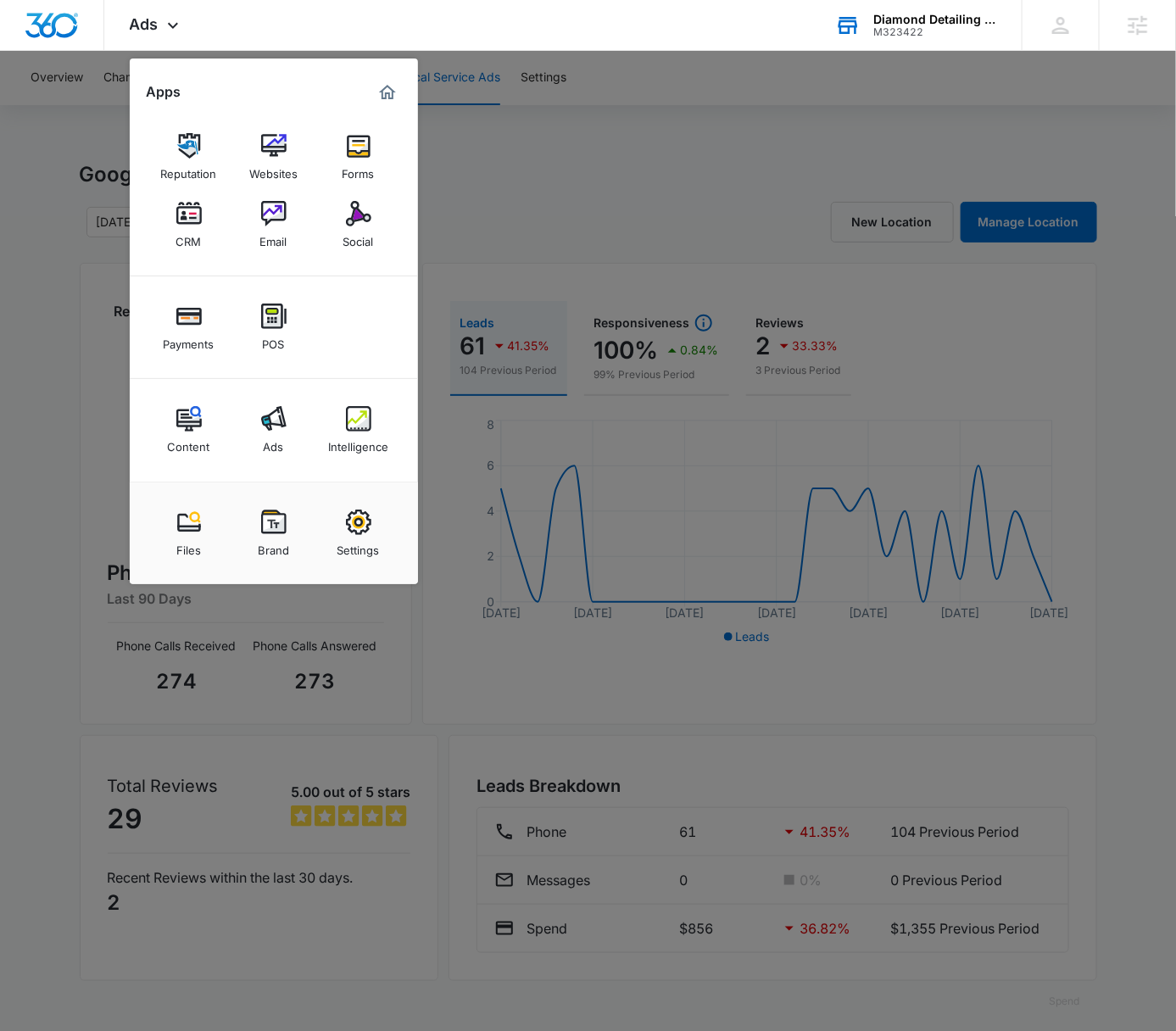
click at [724, 170] on div at bounding box center [588, 516] width 1176 height 1031
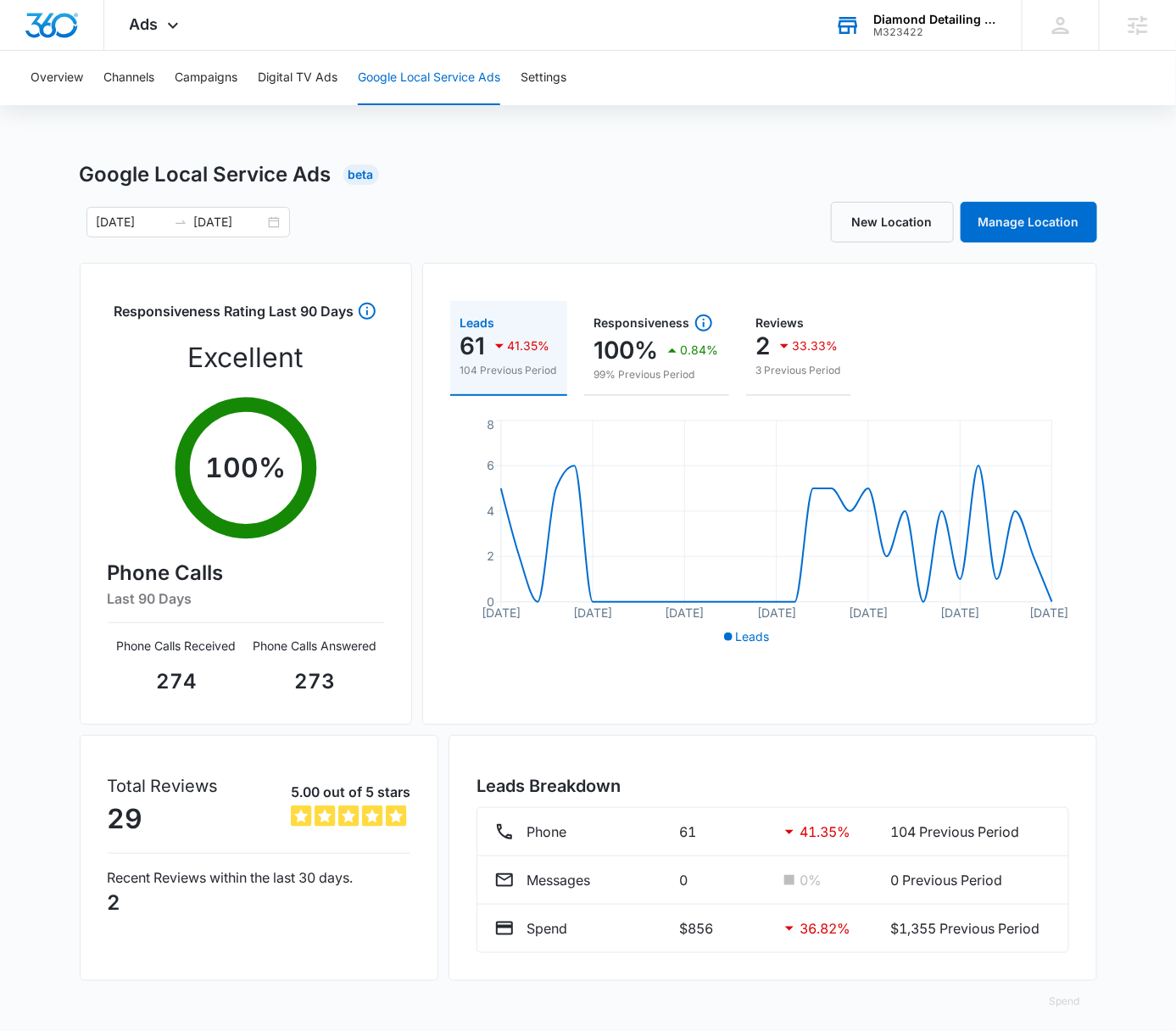
click at [909, 88] on div "Overview Channels Campaigns Digital TV Ads Google Local Service Ads Settings" at bounding box center [588, 77] width 1136 height 54
click at [1092, 131] on div "Overview Channels Campaigns Digital TV Ads Google Local Service Ads Settings Go…" at bounding box center [588, 546] width 1176 height 991
click at [752, 142] on div "Overview Channels Campaigns Digital TV Ads Google Local Service Ads Settings Go…" at bounding box center [588, 546] width 1176 height 991
click at [755, 115] on div "Overview Channels Campaigns Digital TV Ads Google Local Service Ads Settings Go…" at bounding box center [588, 546] width 1176 height 991
